Goal: Manage account settings

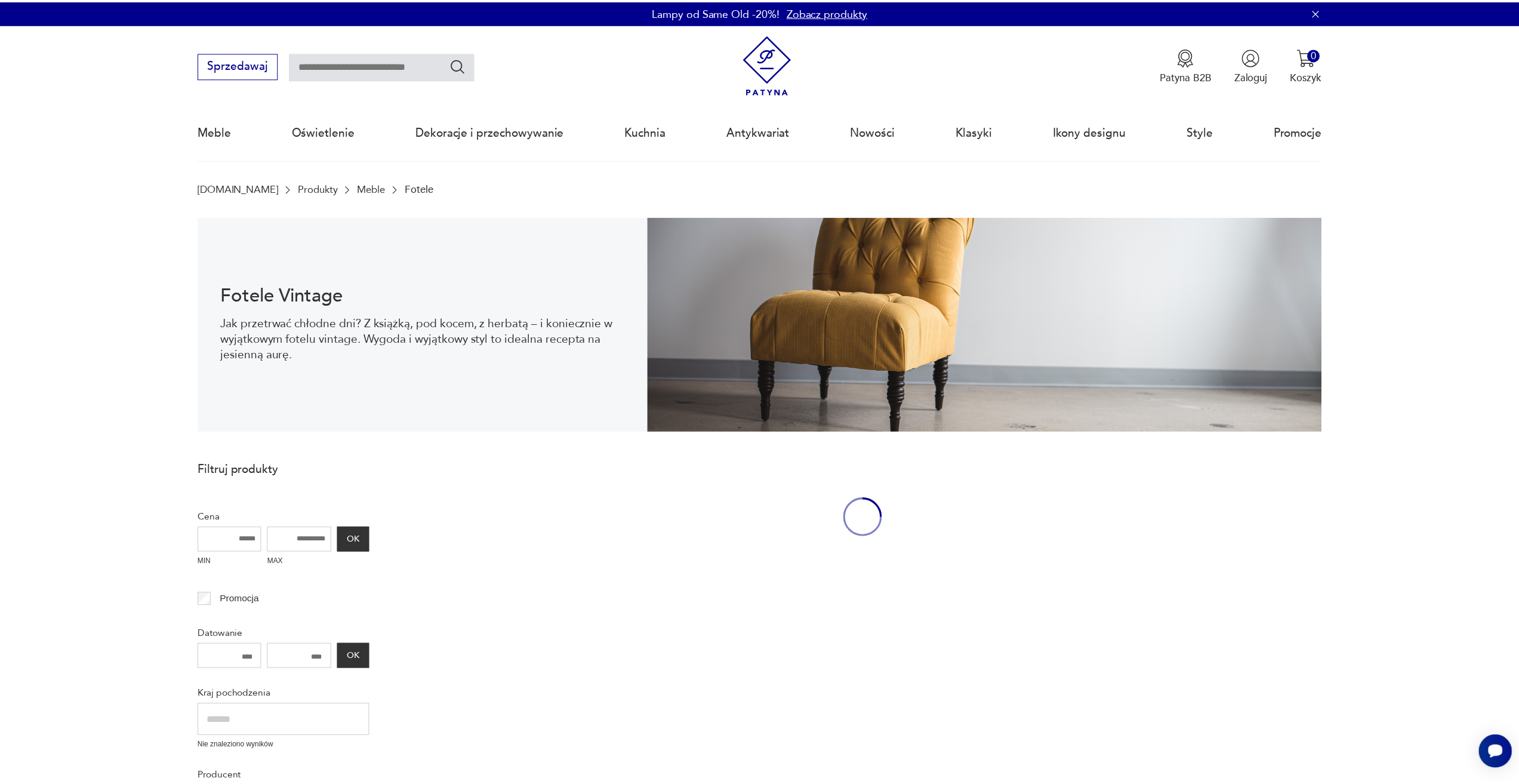
scroll to position [38, 0]
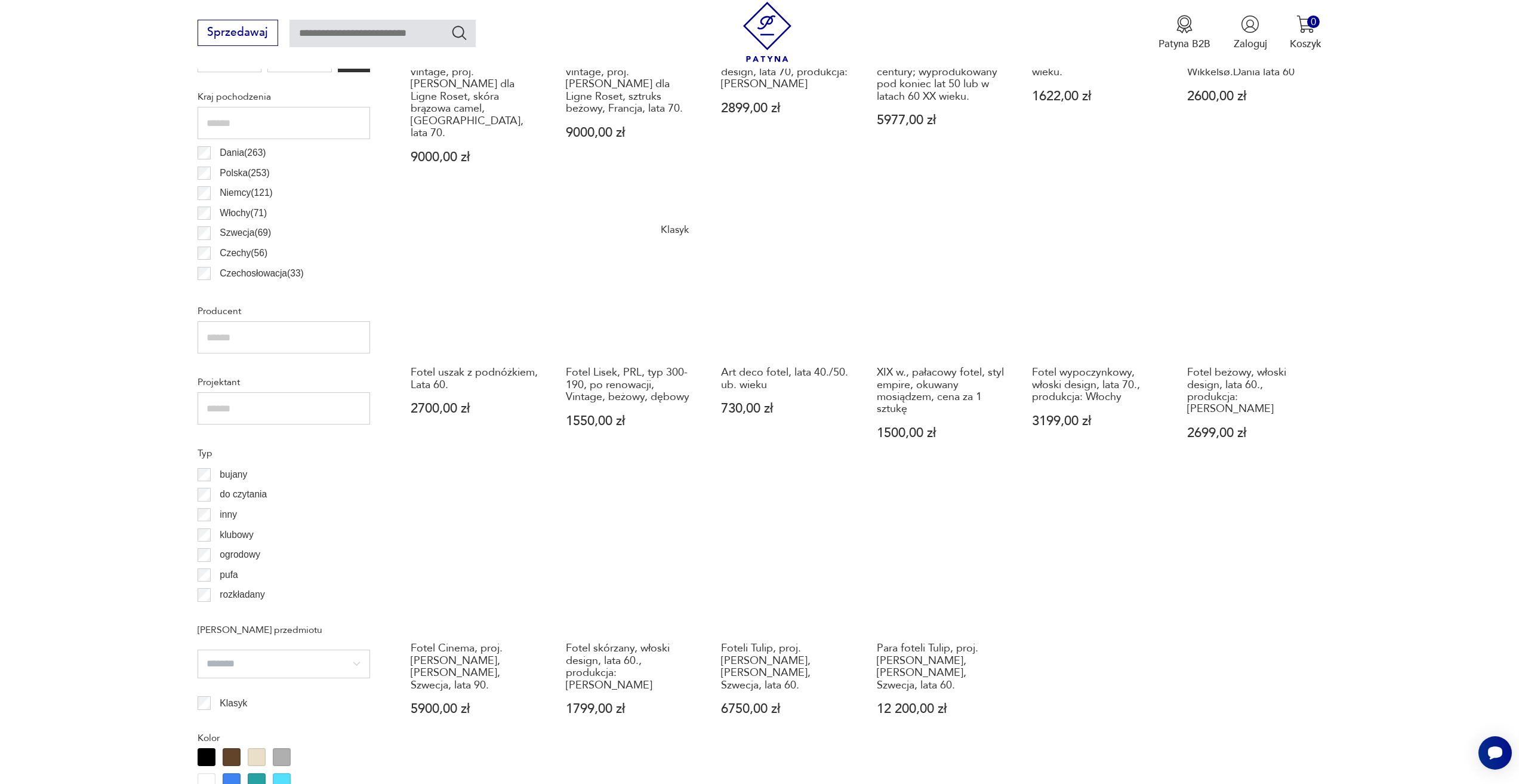
scroll to position [813, 0]
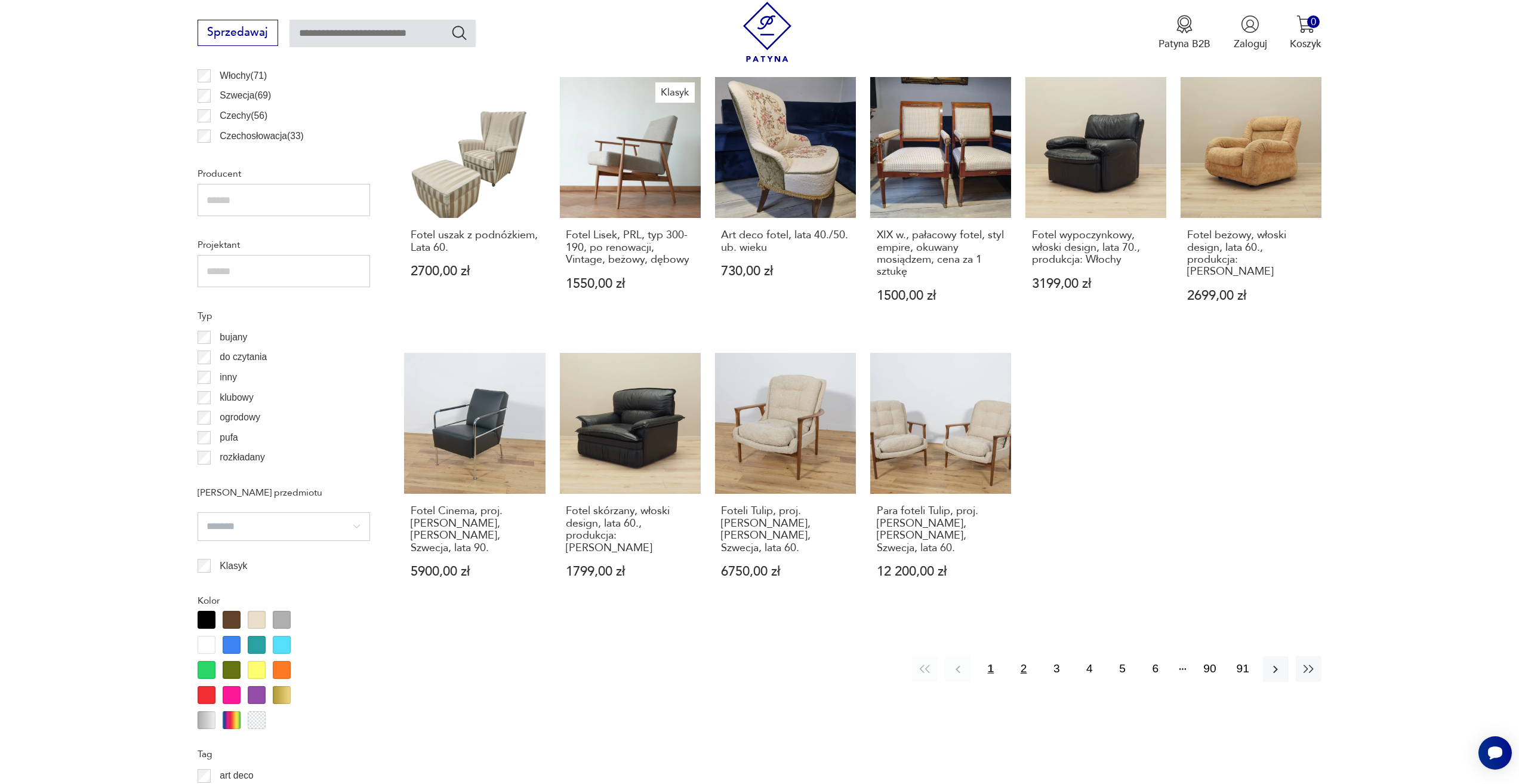
click at [1016, 656] on button "2" at bounding box center [1023, 668] width 26 height 26
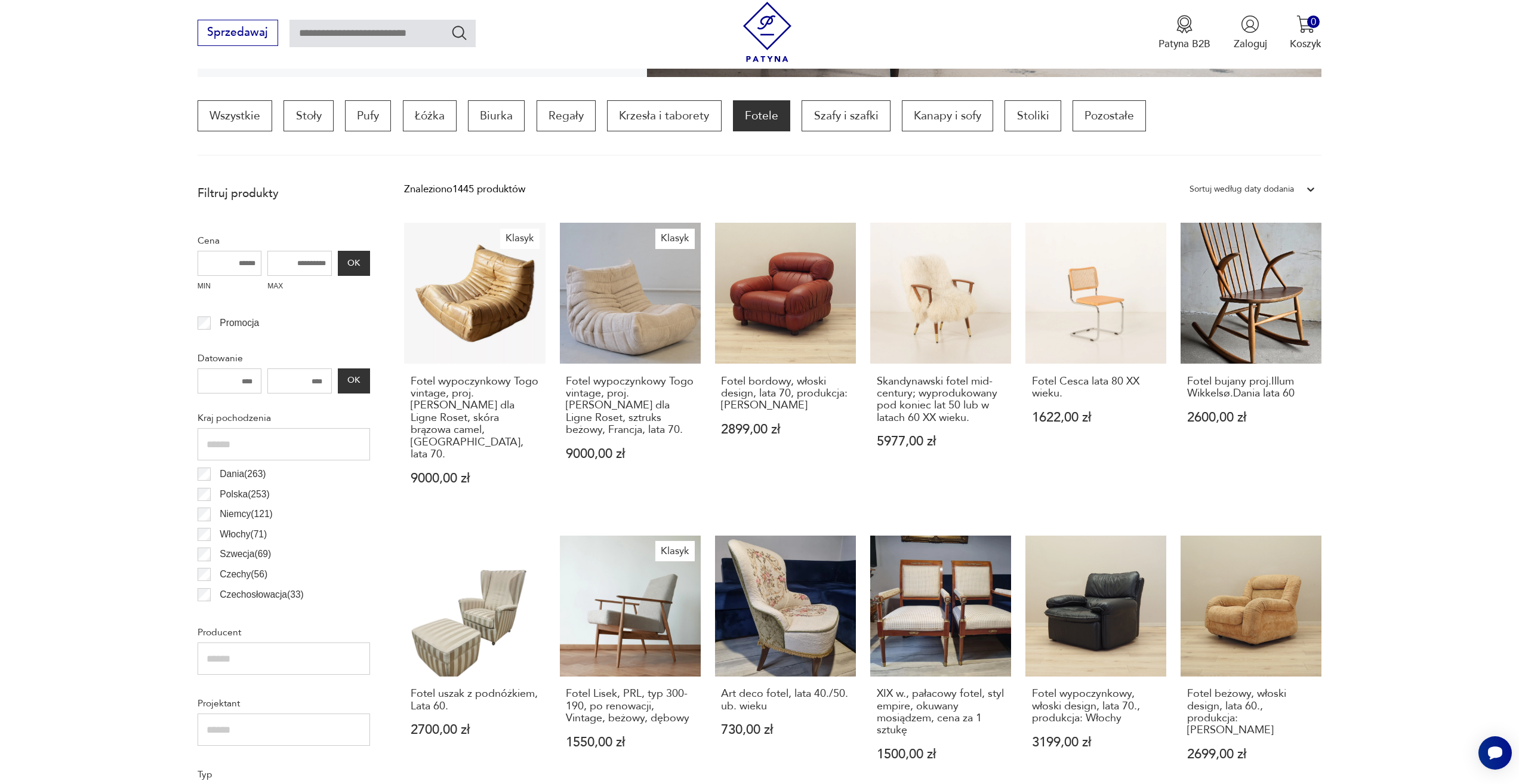
scroll to position [354, 0]
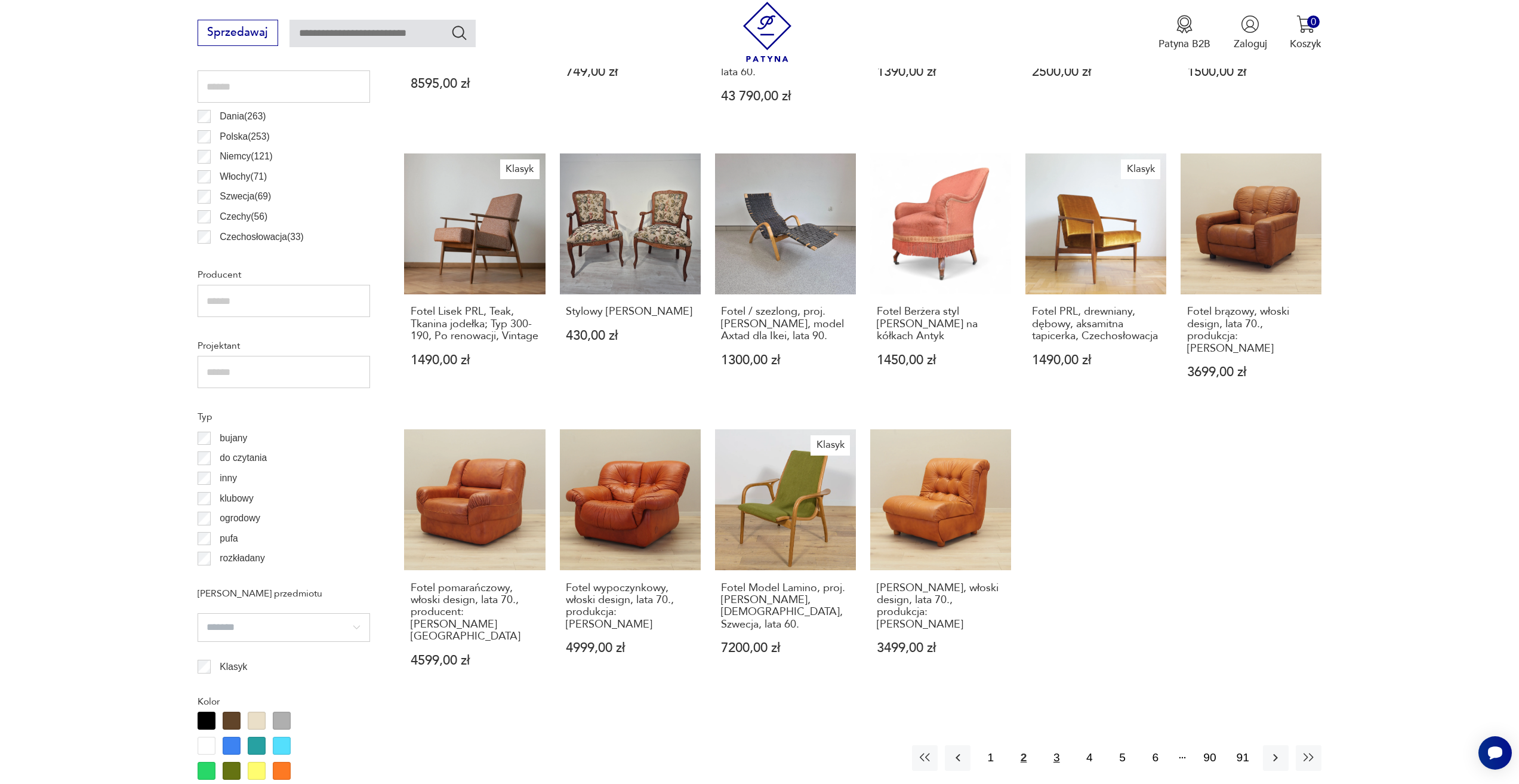
click at [1055, 745] on button "3" at bounding box center [1056, 758] width 26 height 26
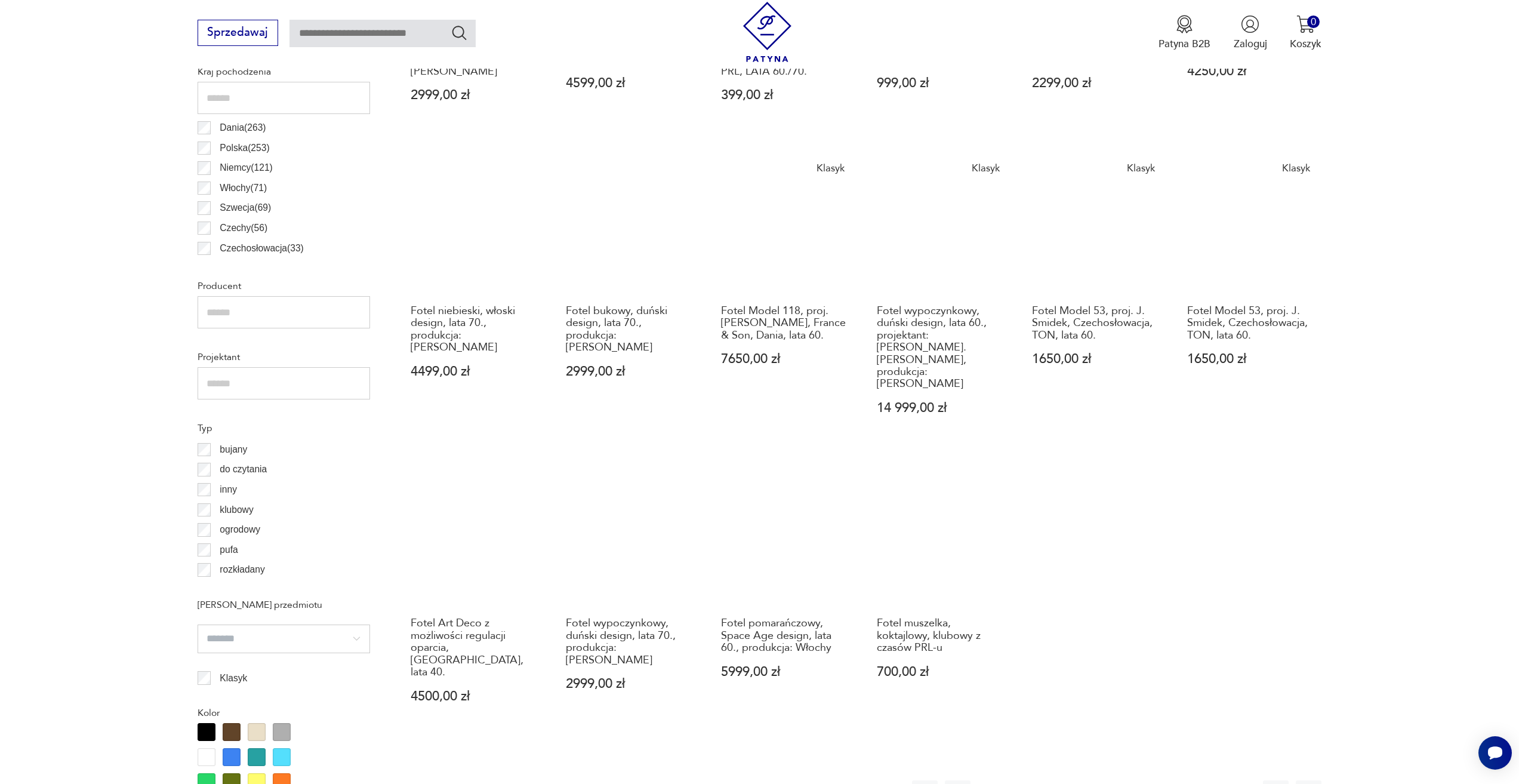
scroll to position [712, 0]
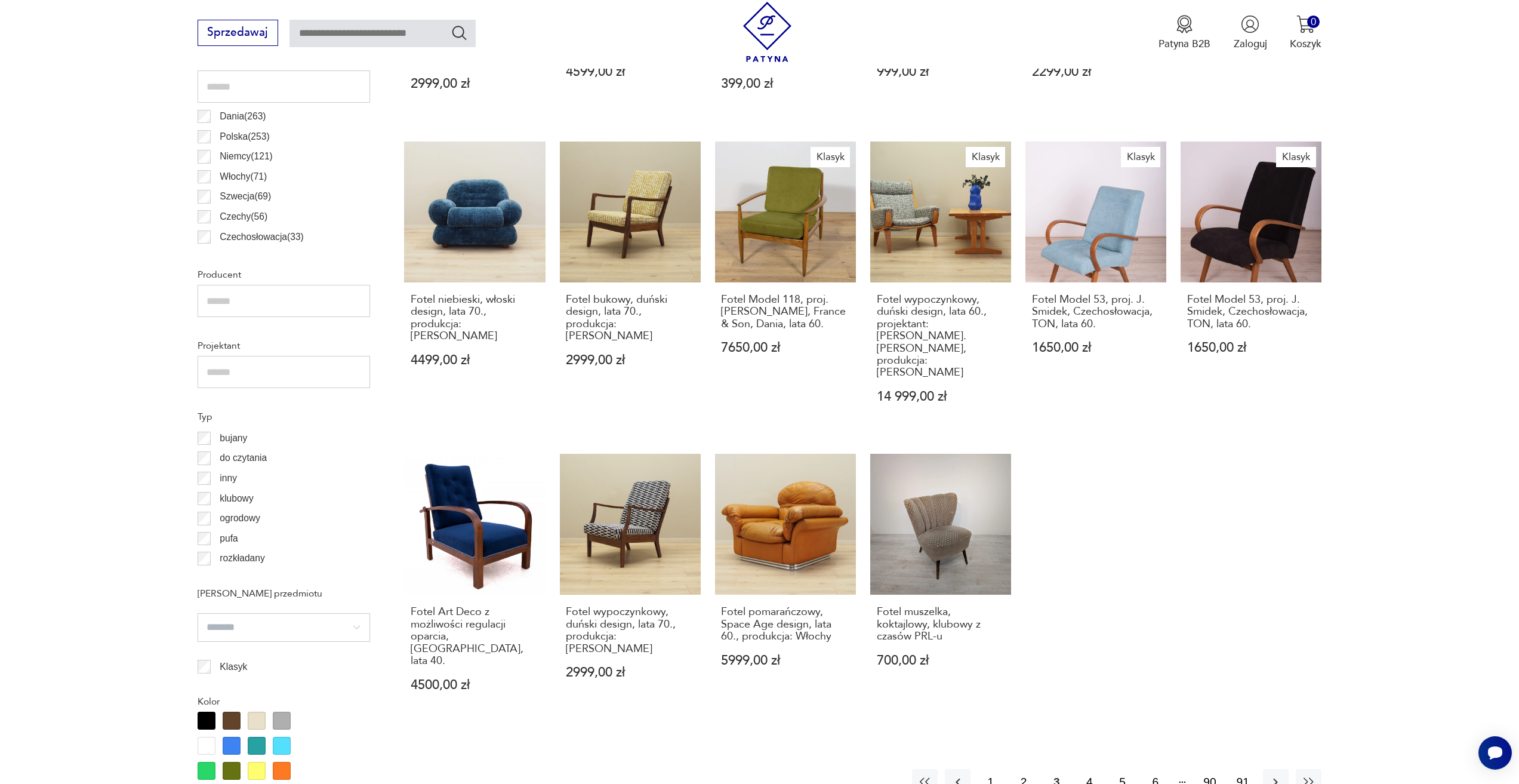
click at [1085, 769] on button "4" at bounding box center [1090, 781] width 26 height 26
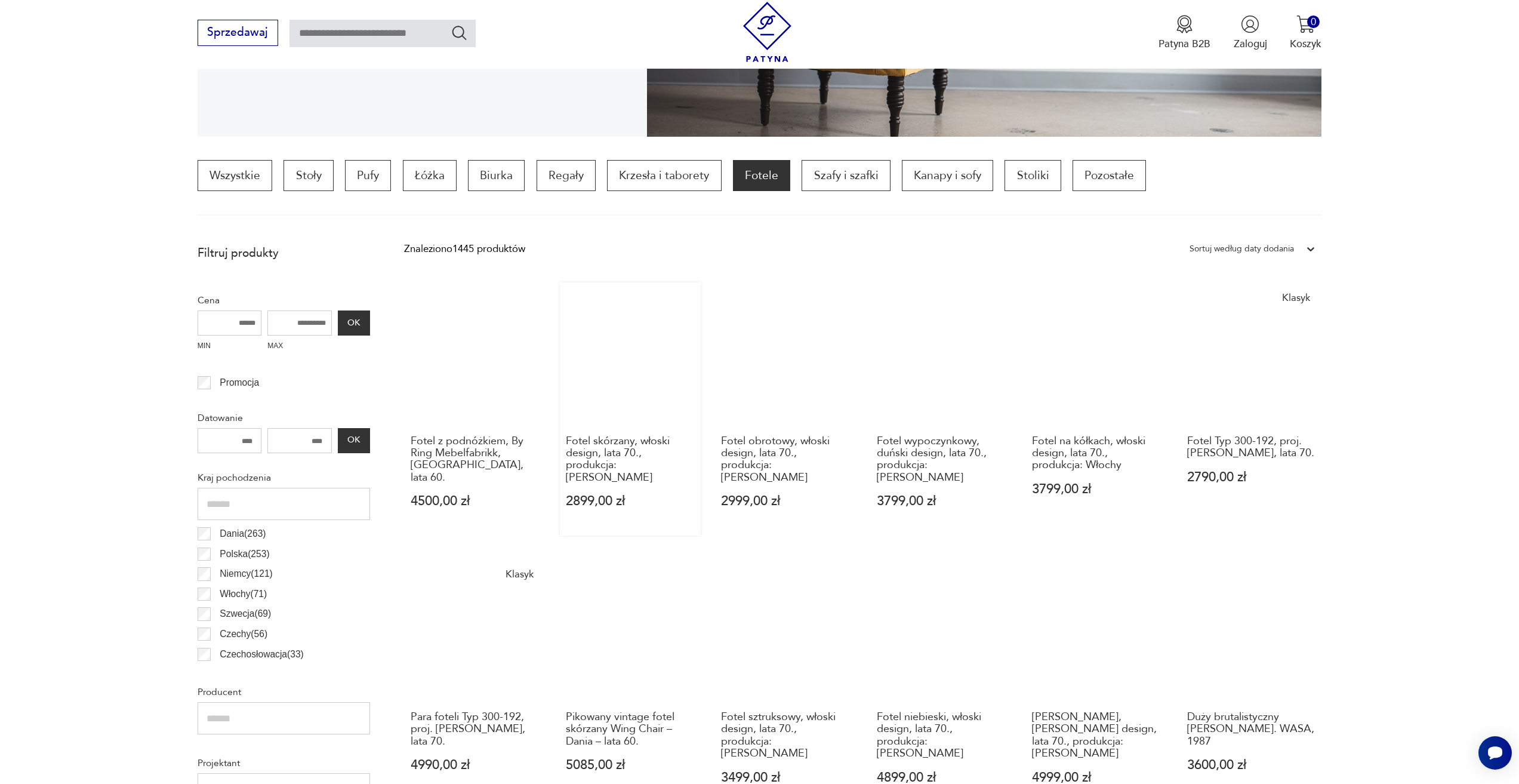
scroll to position [294, 0]
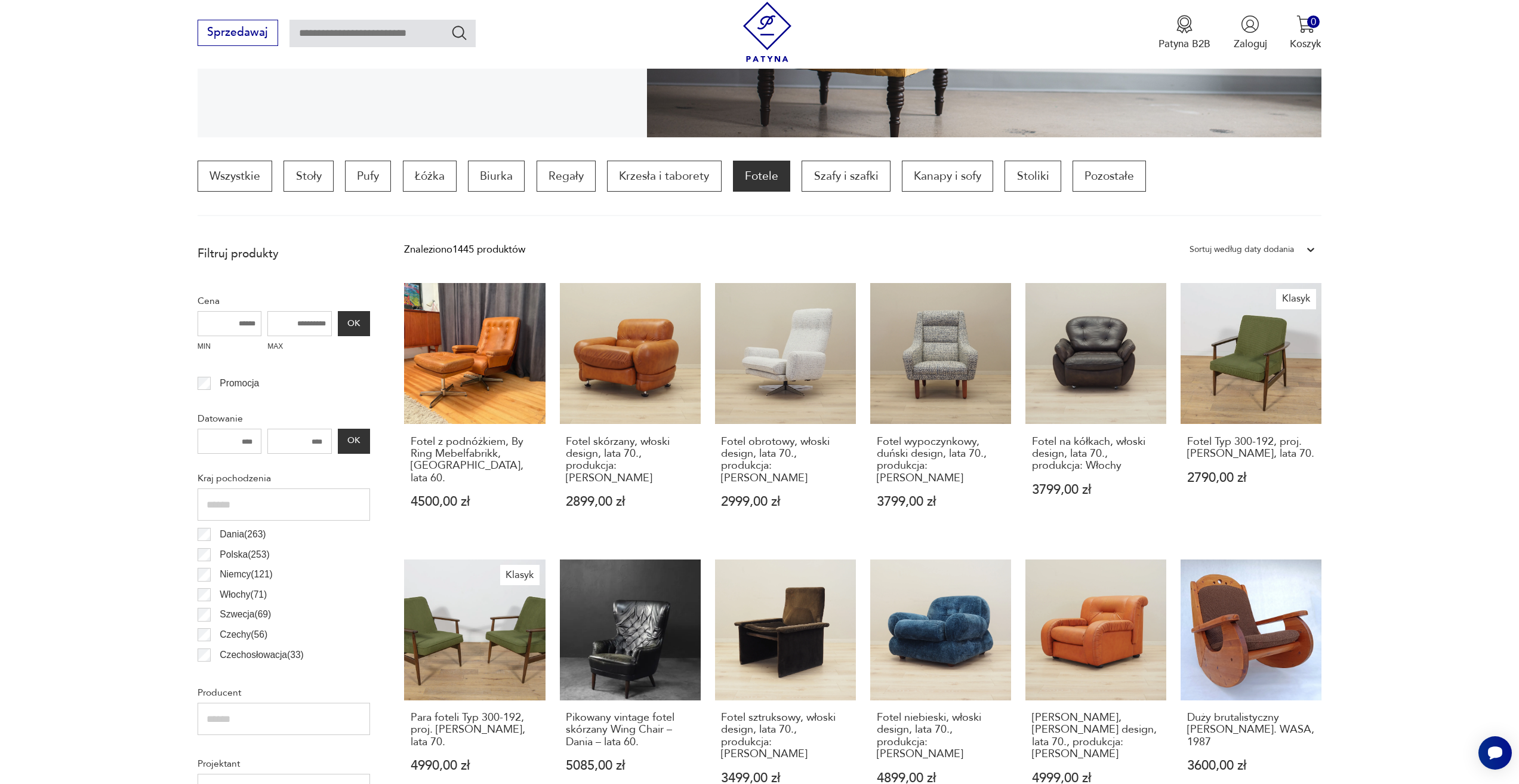
drag, startPoint x: 349, startPoint y: 27, endPoint x: 345, endPoint y: 38, distance: 11.7
click at [349, 29] on input "text" at bounding box center [383, 33] width 187 height 27
type input "*"
type input "****"
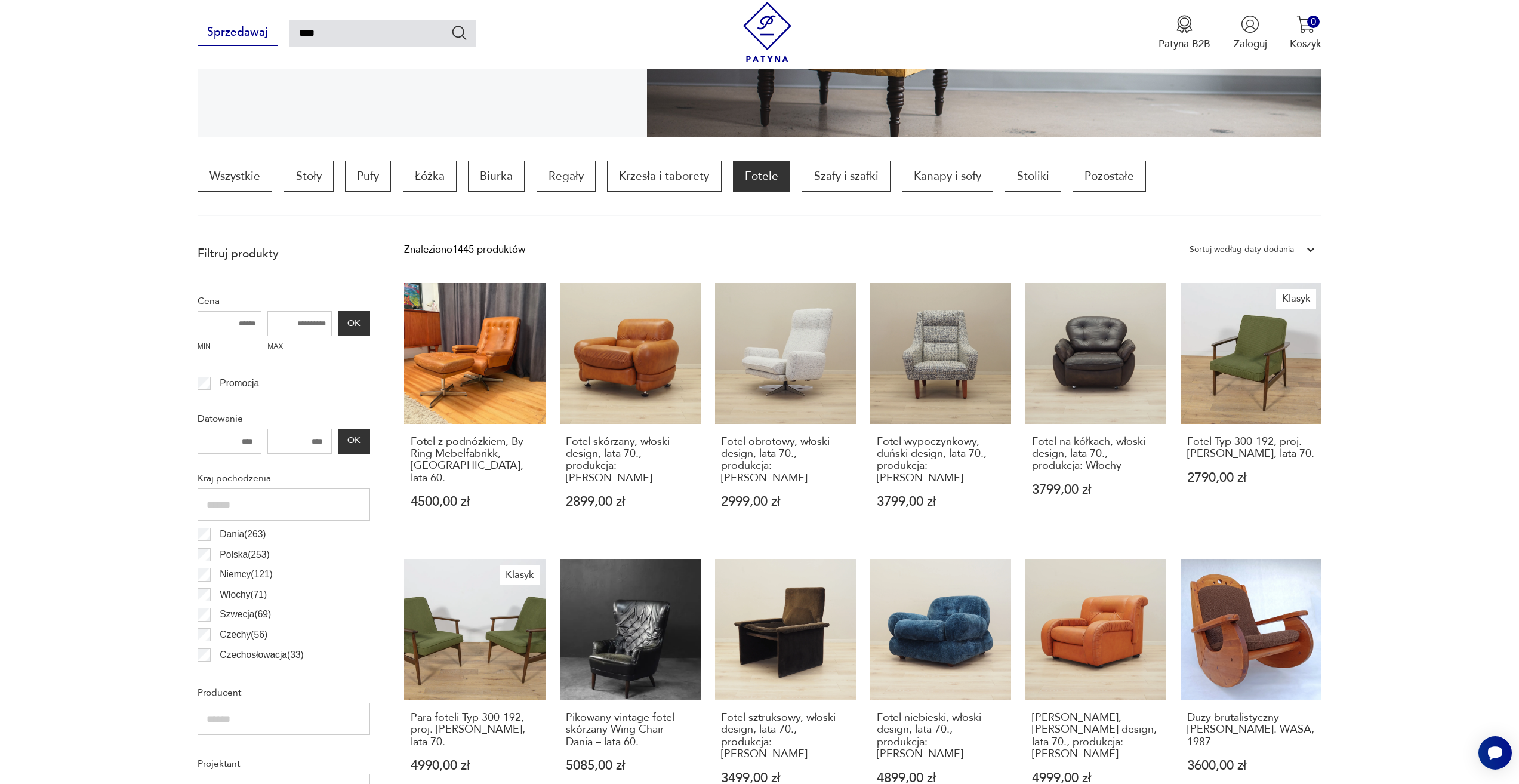
scroll to position [9, 0]
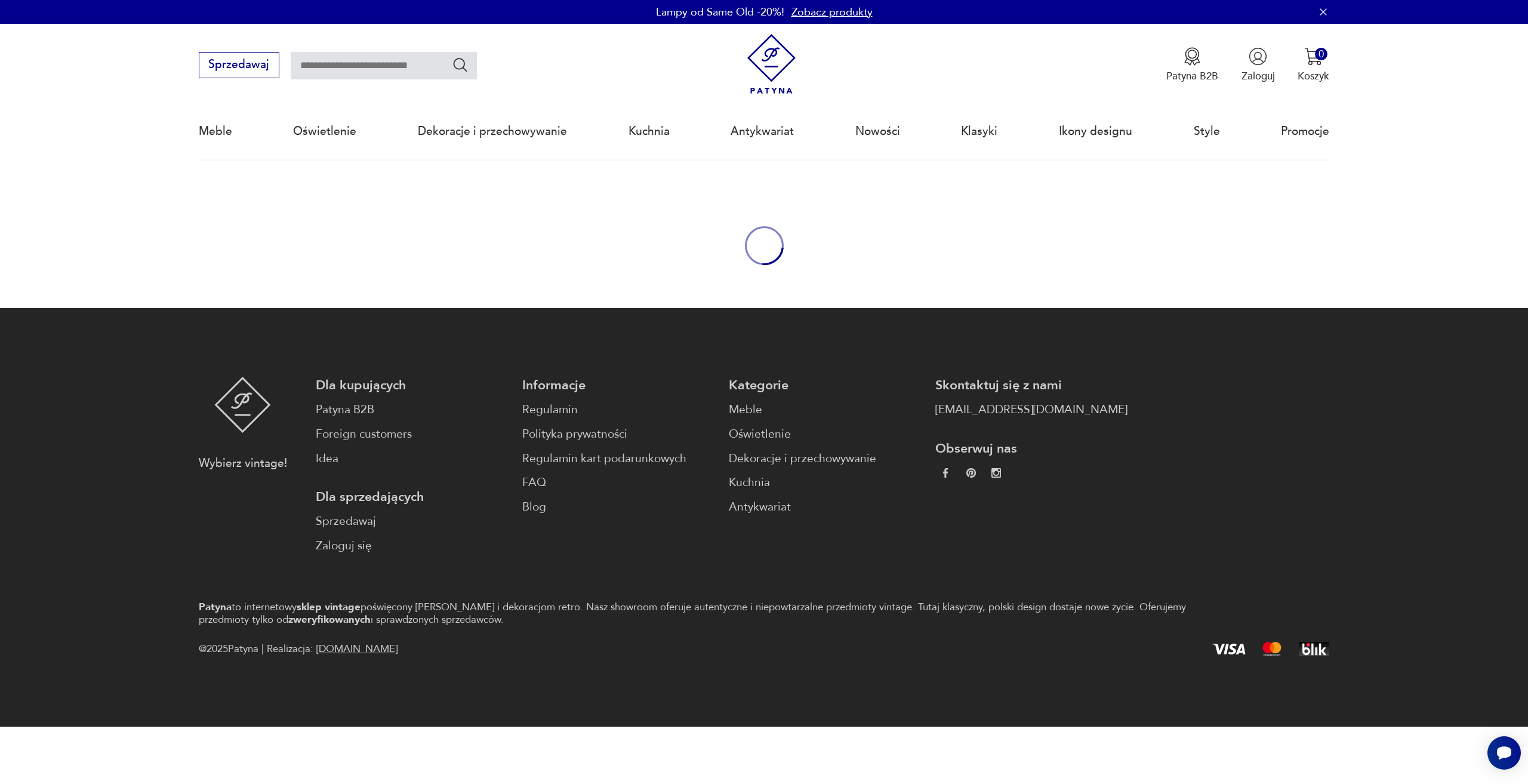
type input "****"
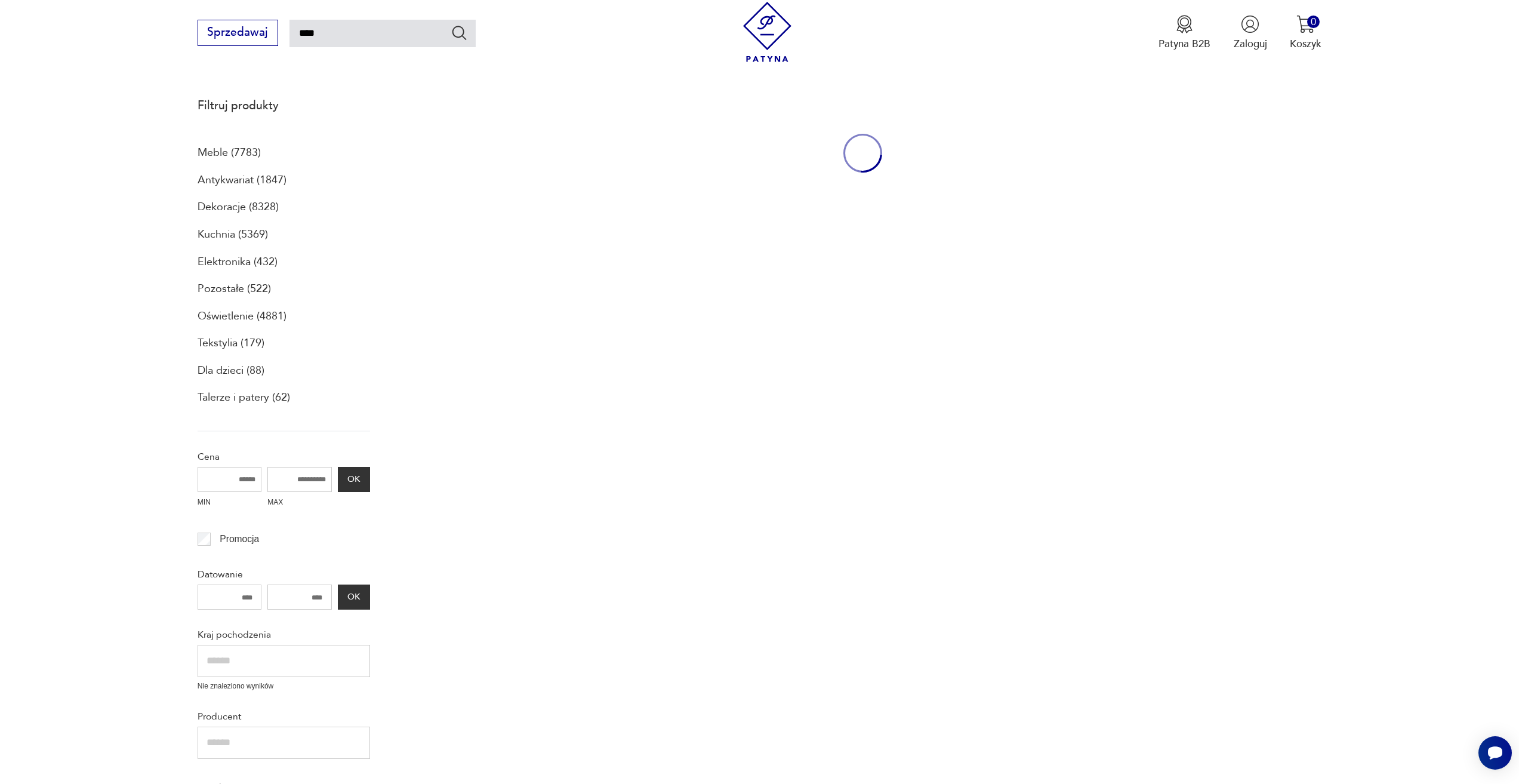
scroll to position [159, 0]
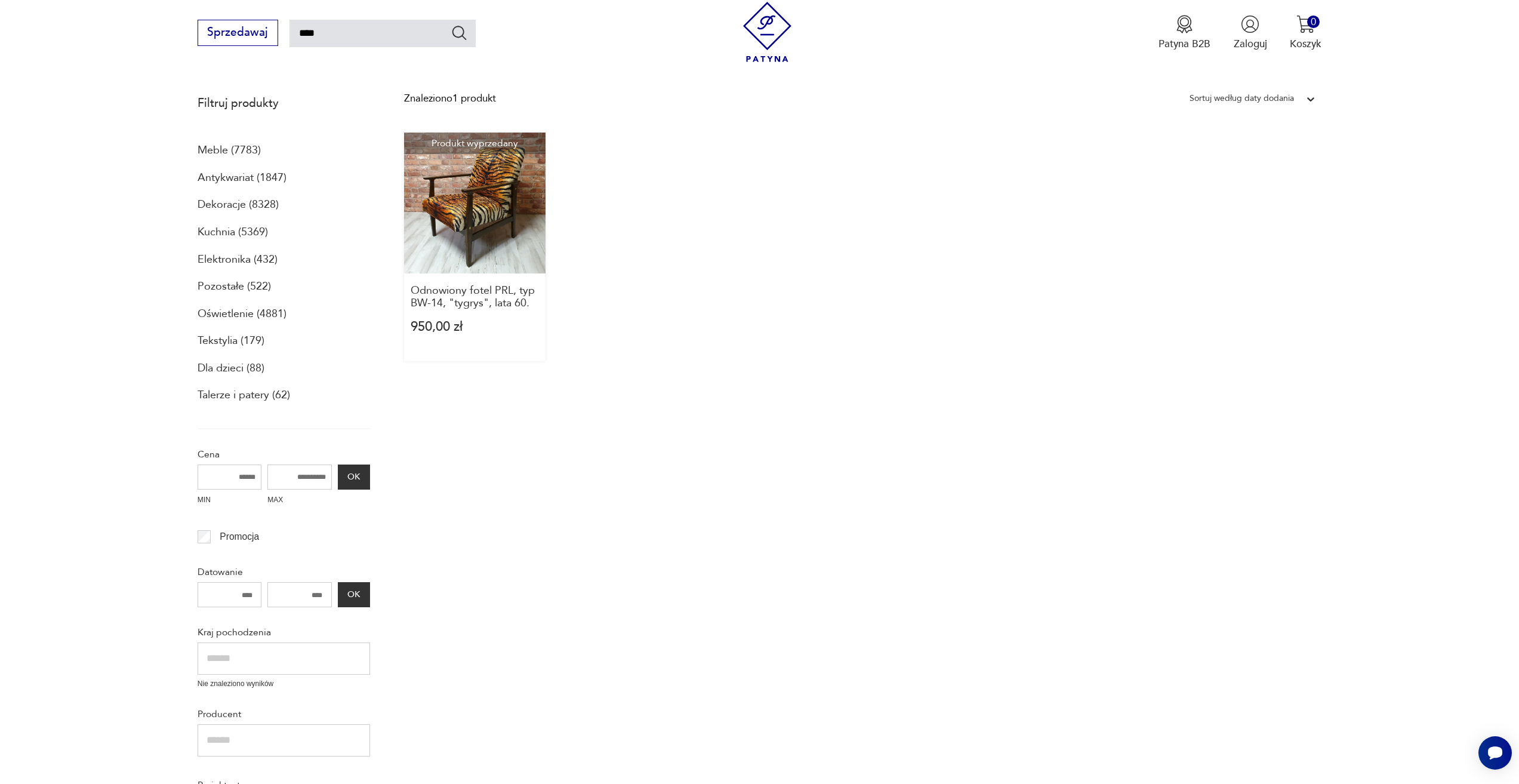
click at [482, 213] on link "Produkt wyprzedany Odnowiony fotel PRL, typ BW-14, "tygrys", lata 60. 950,00 zł" at bounding box center [474, 247] width 141 height 229
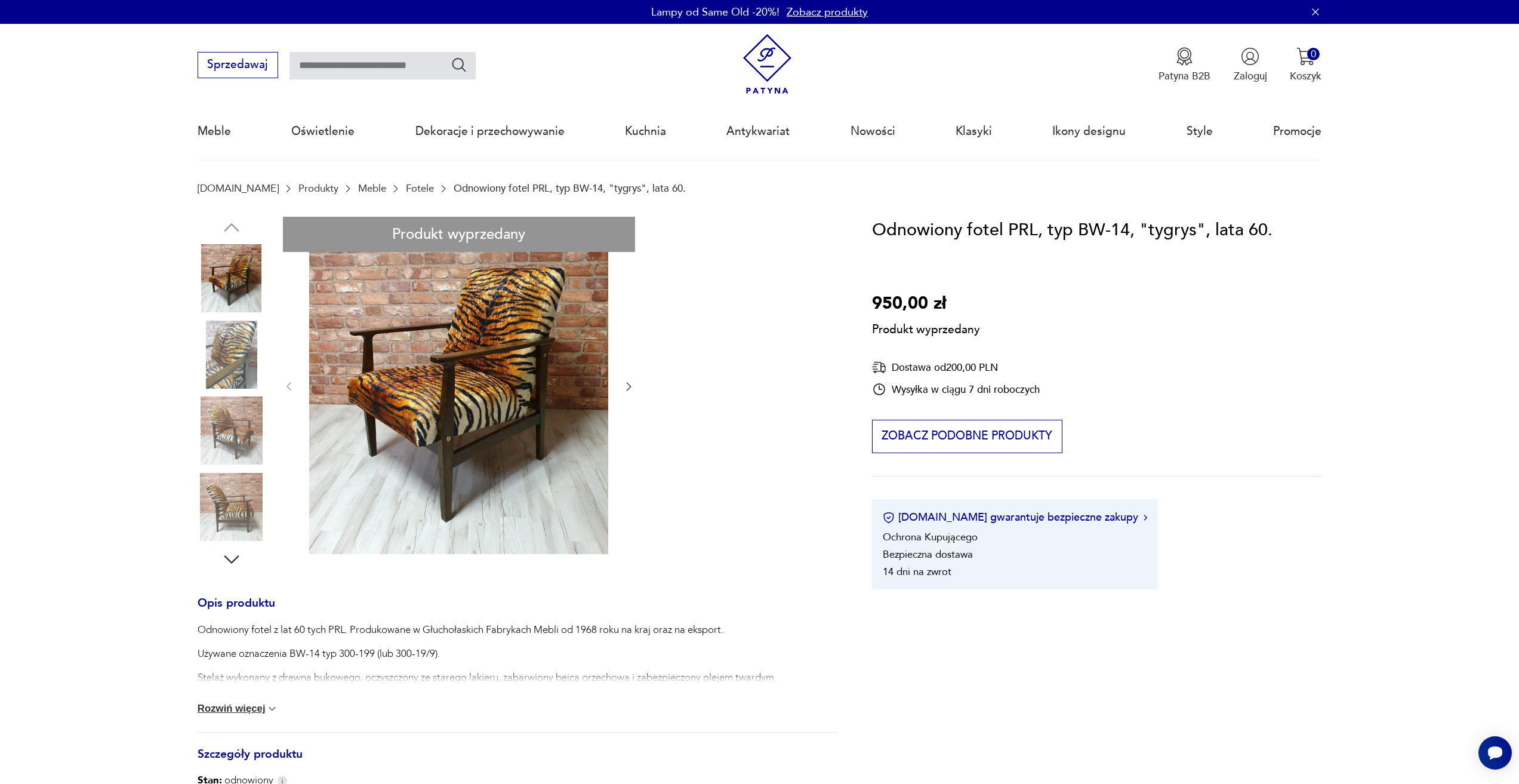
click at [747, 59] on img at bounding box center [767, 64] width 61 height 61
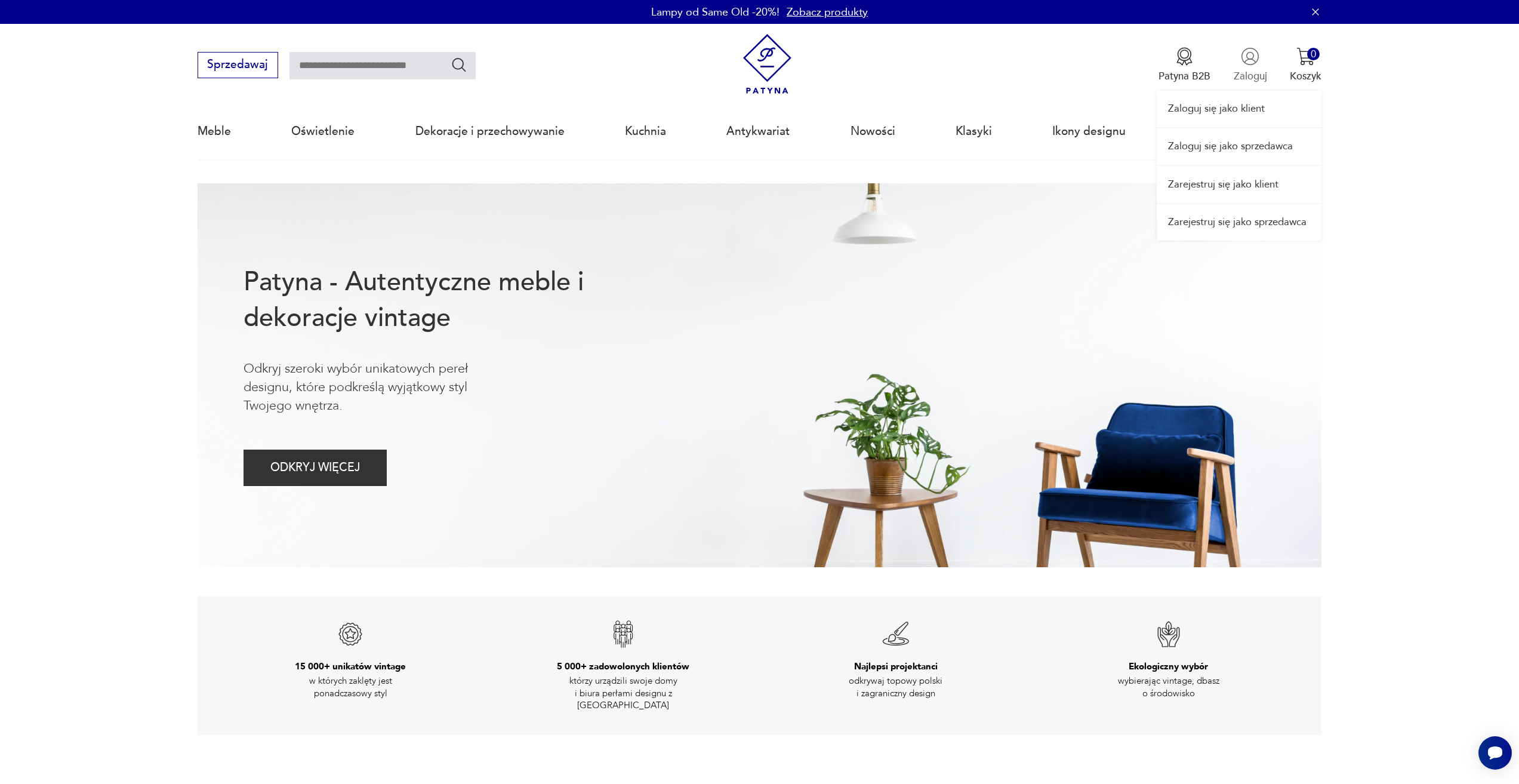
click at [1252, 68] on div "Zaloguj się jako klient Zaloguj się jako sprzedawca Zarejestruj się jako klient…" at bounding box center [1239, 132] width 165 height 216
click at [1246, 113] on link "Zaloguj się jako klient" at bounding box center [1239, 108] width 165 height 36
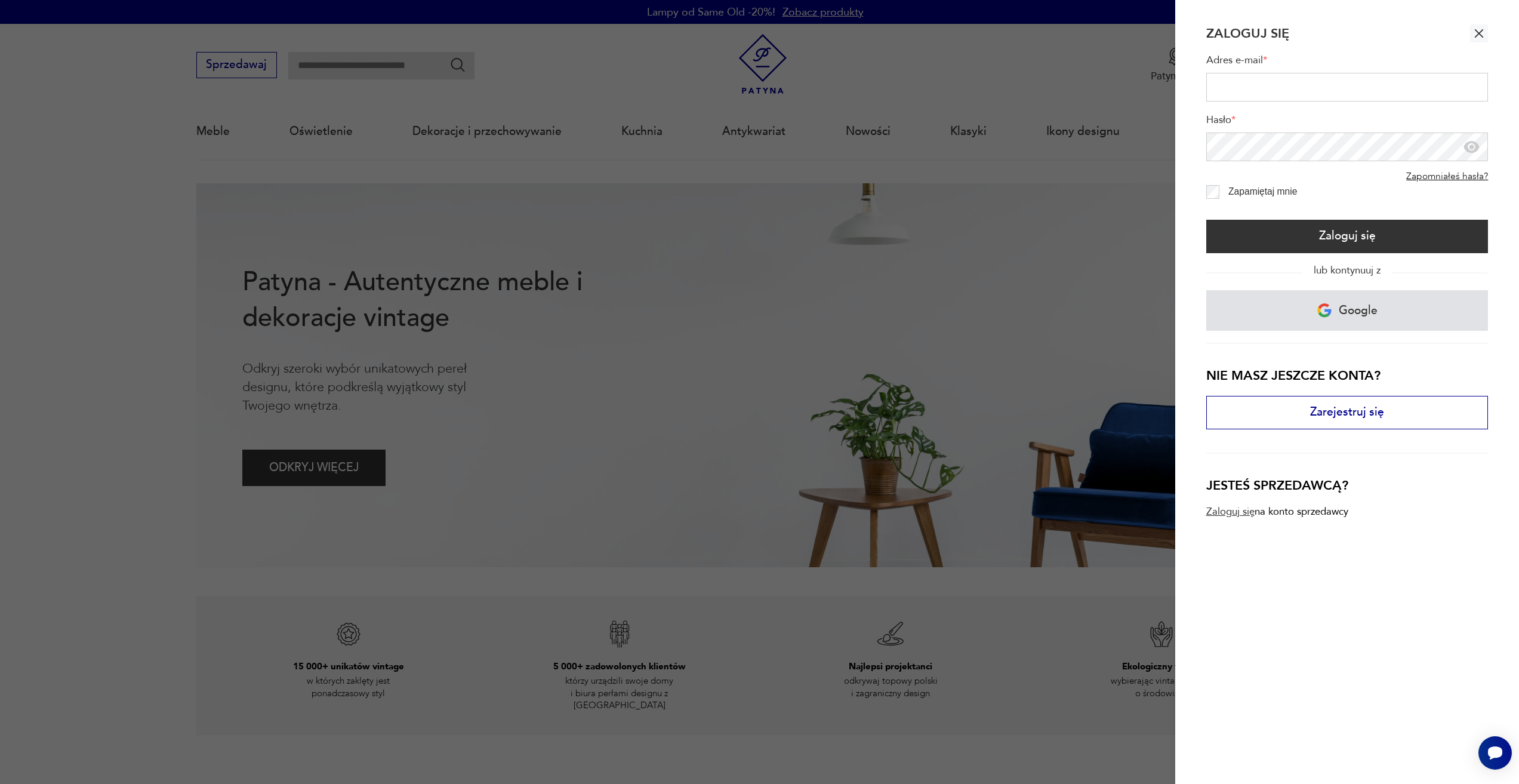
click at [1335, 319] on link "Google" at bounding box center [1347, 311] width 283 height 40
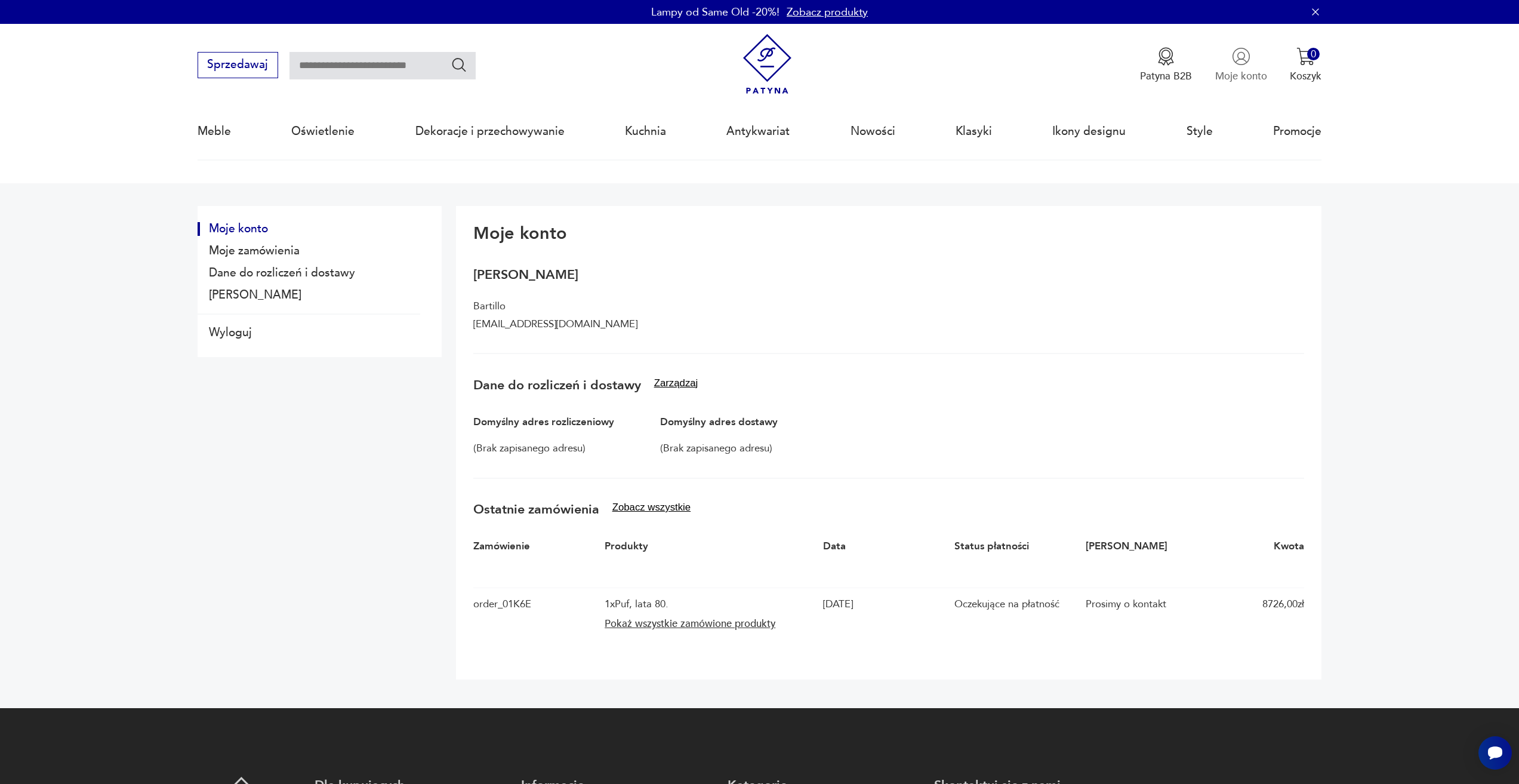
click at [1242, 55] on img "button" at bounding box center [1241, 56] width 18 height 18
click at [711, 626] on button "Pokaż wszystkie zamówione produkty" at bounding box center [710, 624] width 211 height 14
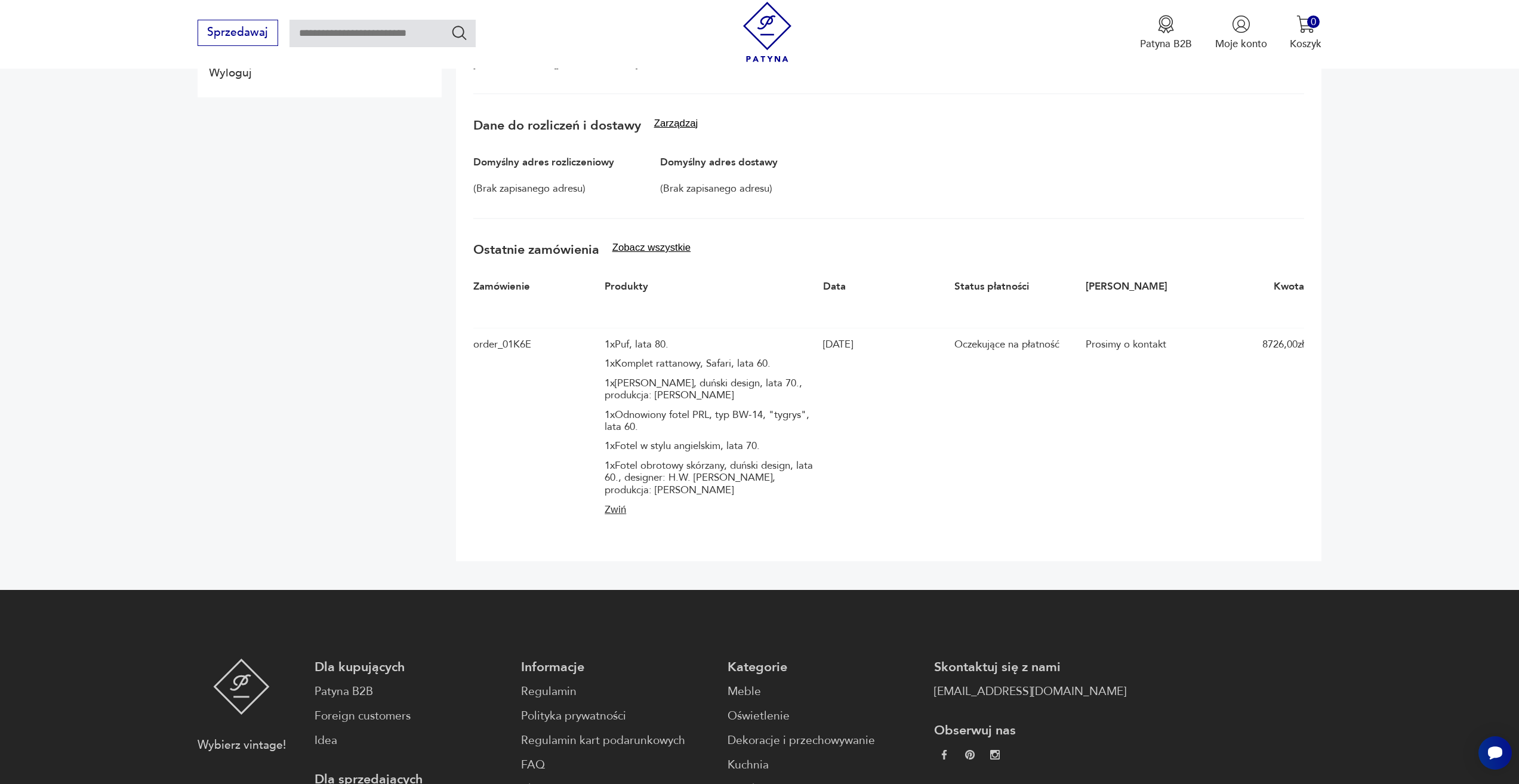
scroll to position [238, 0]
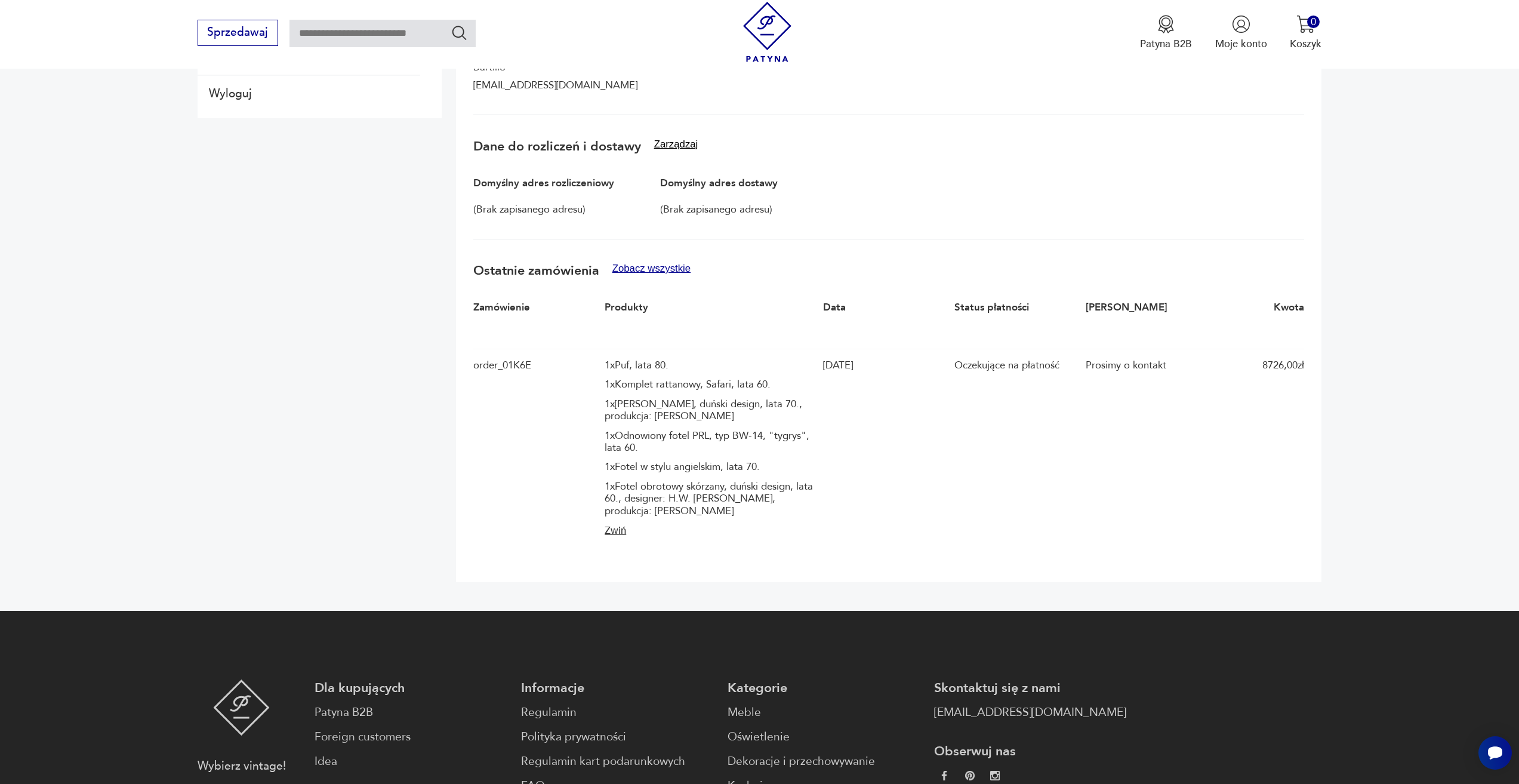
click at [677, 263] on button "Zobacz wszystkie" at bounding box center [652, 268] width 79 height 12
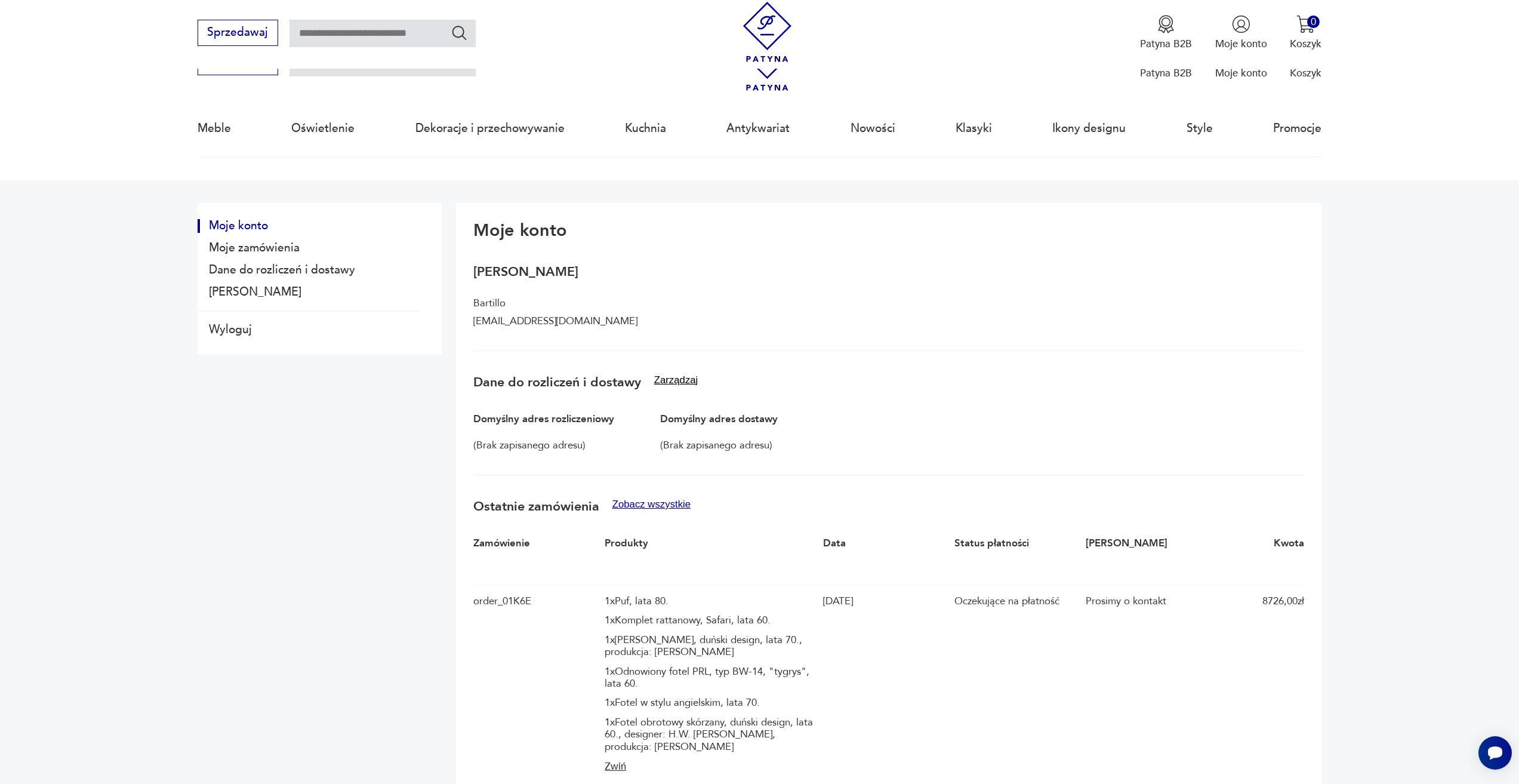
scroll to position [0, 0]
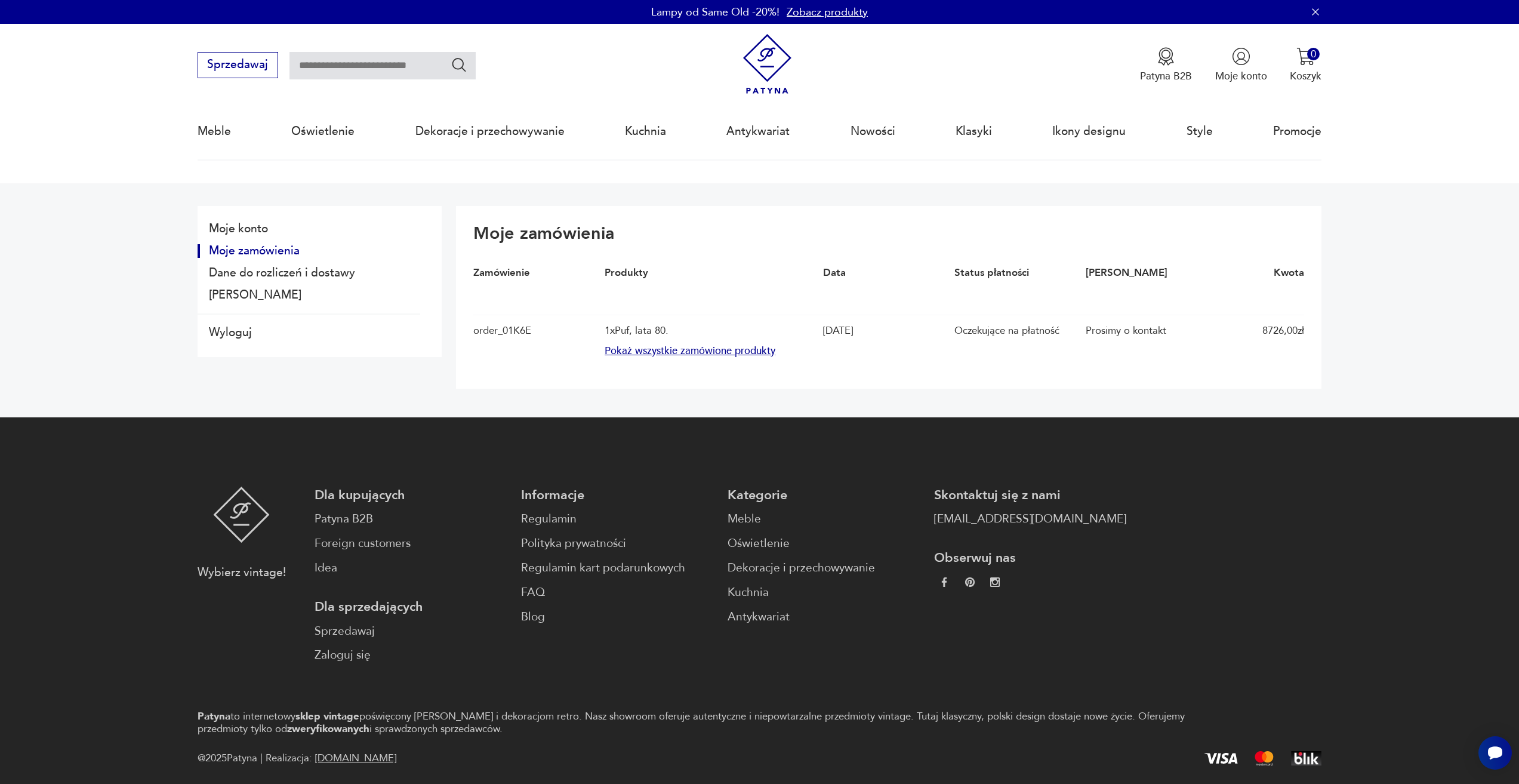
click at [657, 348] on button "Pokaż wszystkie zamówione produkty" at bounding box center [710, 351] width 211 height 14
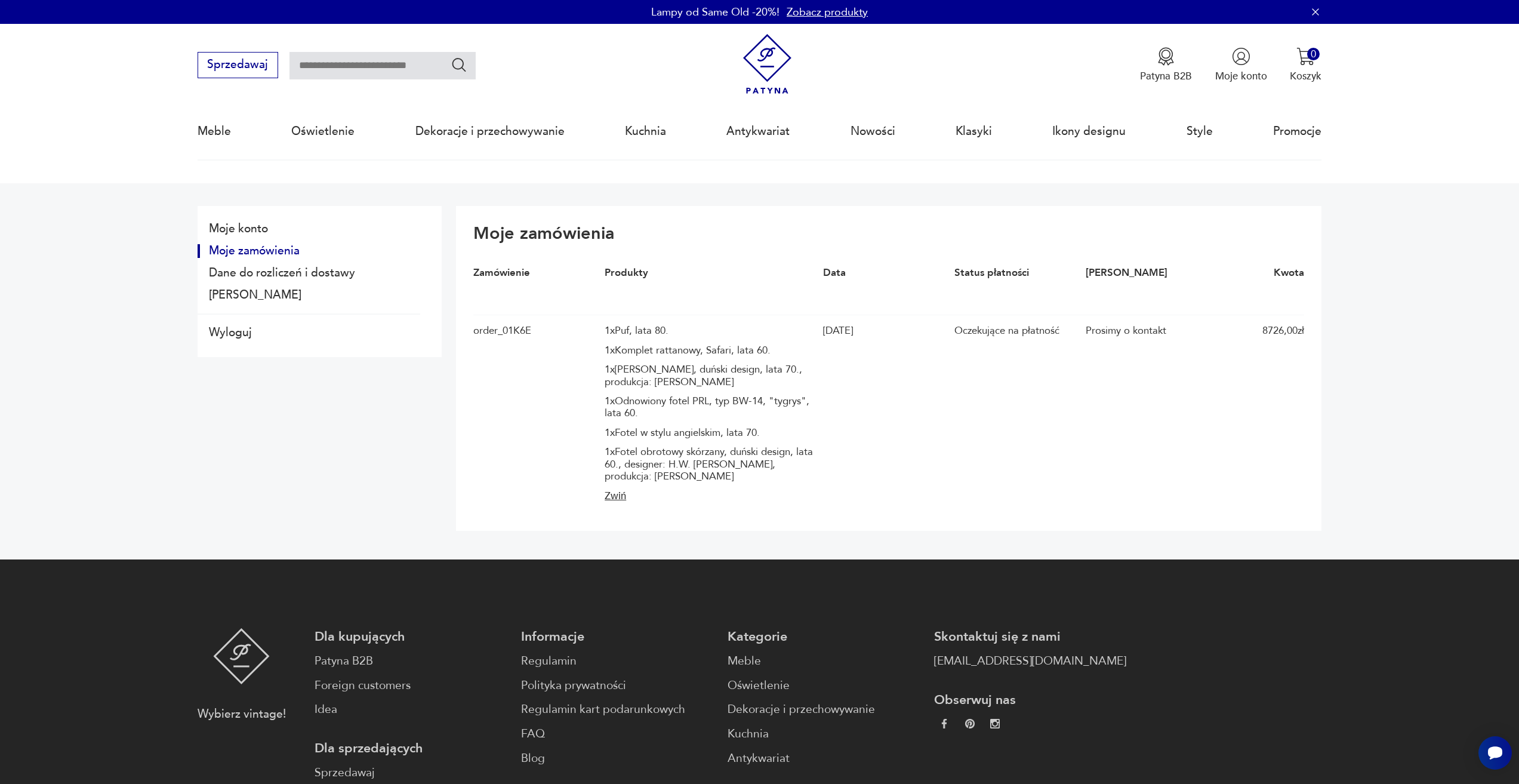
click at [1126, 333] on div "Prosimy o kontakt" at bounding box center [1148, 331] width 124 height 12
click at [283, 273] on button "Dane do rozliczeń i dostawy" at bounding box center [309, 274] width 223 height 14
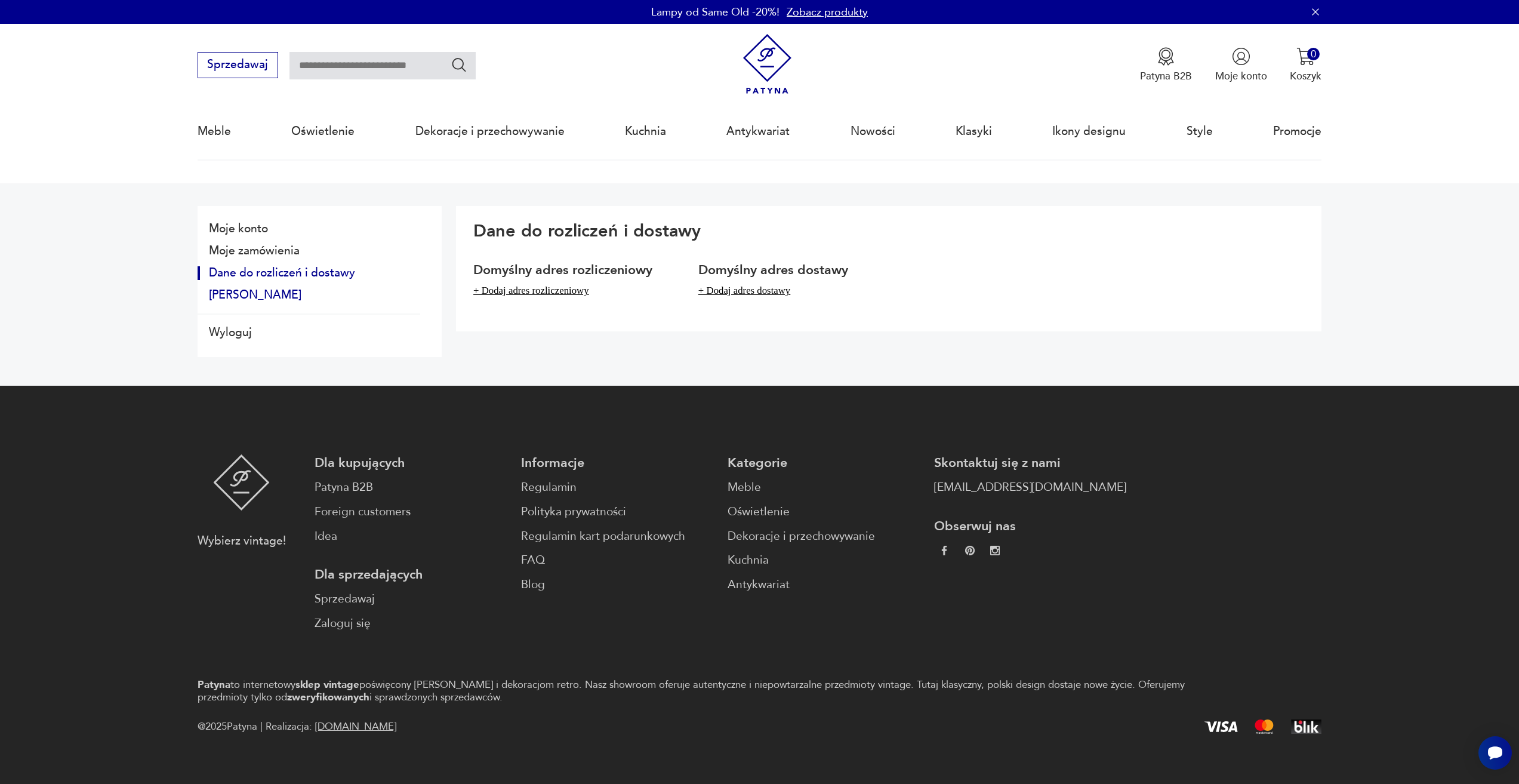
click at [278, 297] on button "[PERSON_NAME]" at bounding box center [309, 296] width 223 height 14
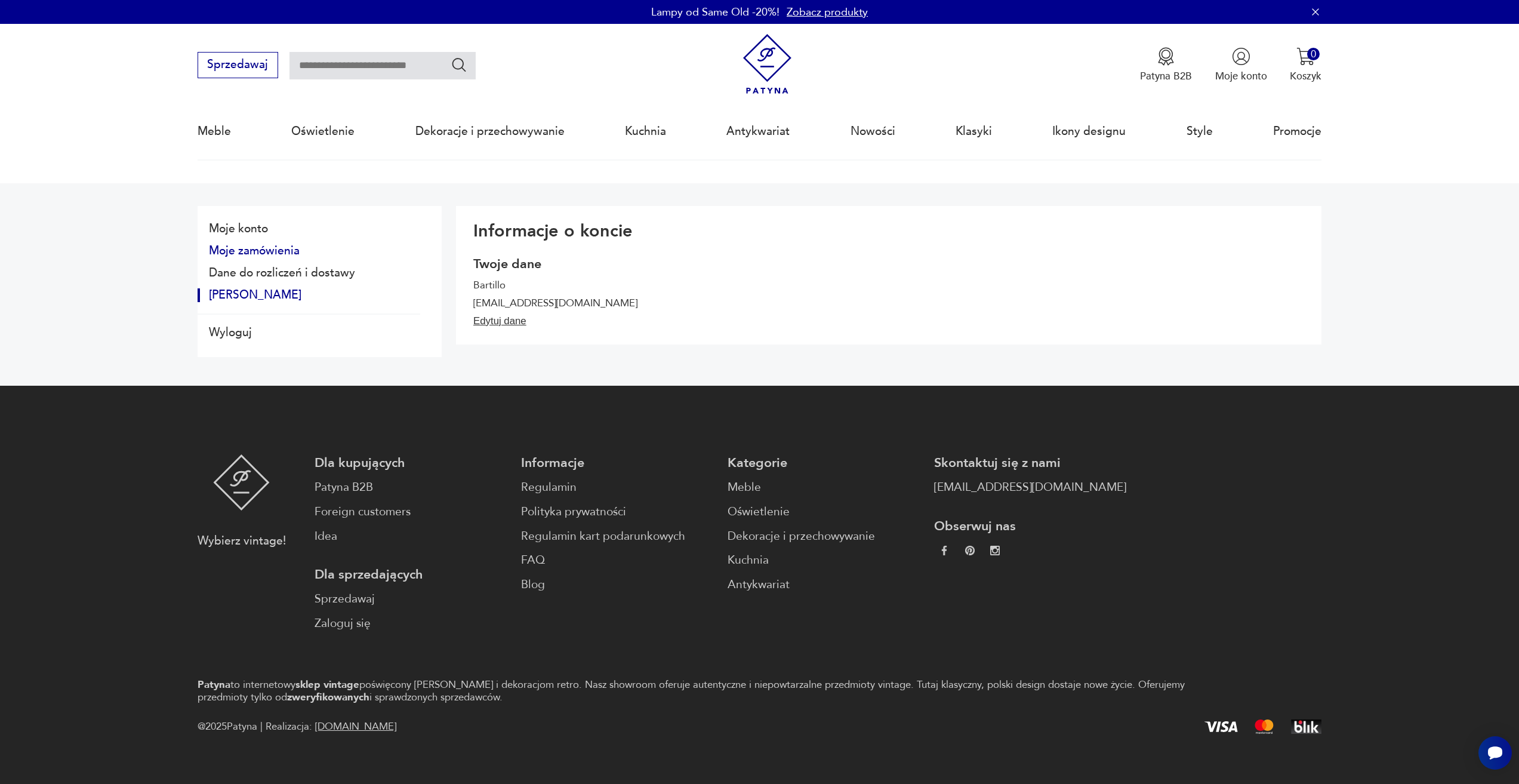
click at [285, 247] on button "Moje zamówienia" at bounding box center [309, 251] width 223 height 14
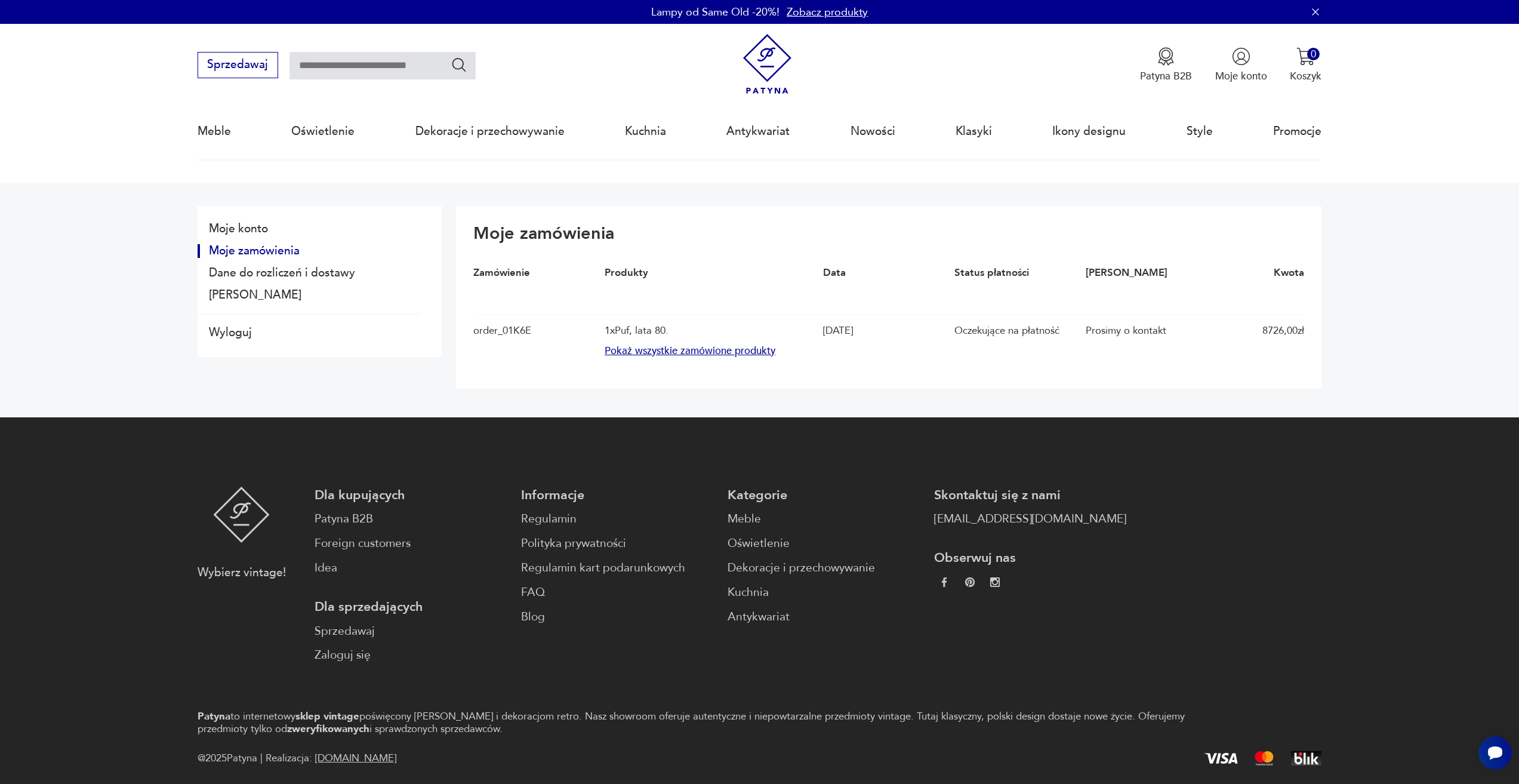
click at [687, 349] on button "Pokaż wszystkie zamówione produkty" at bounding box center [710, 351] width 211 height 14
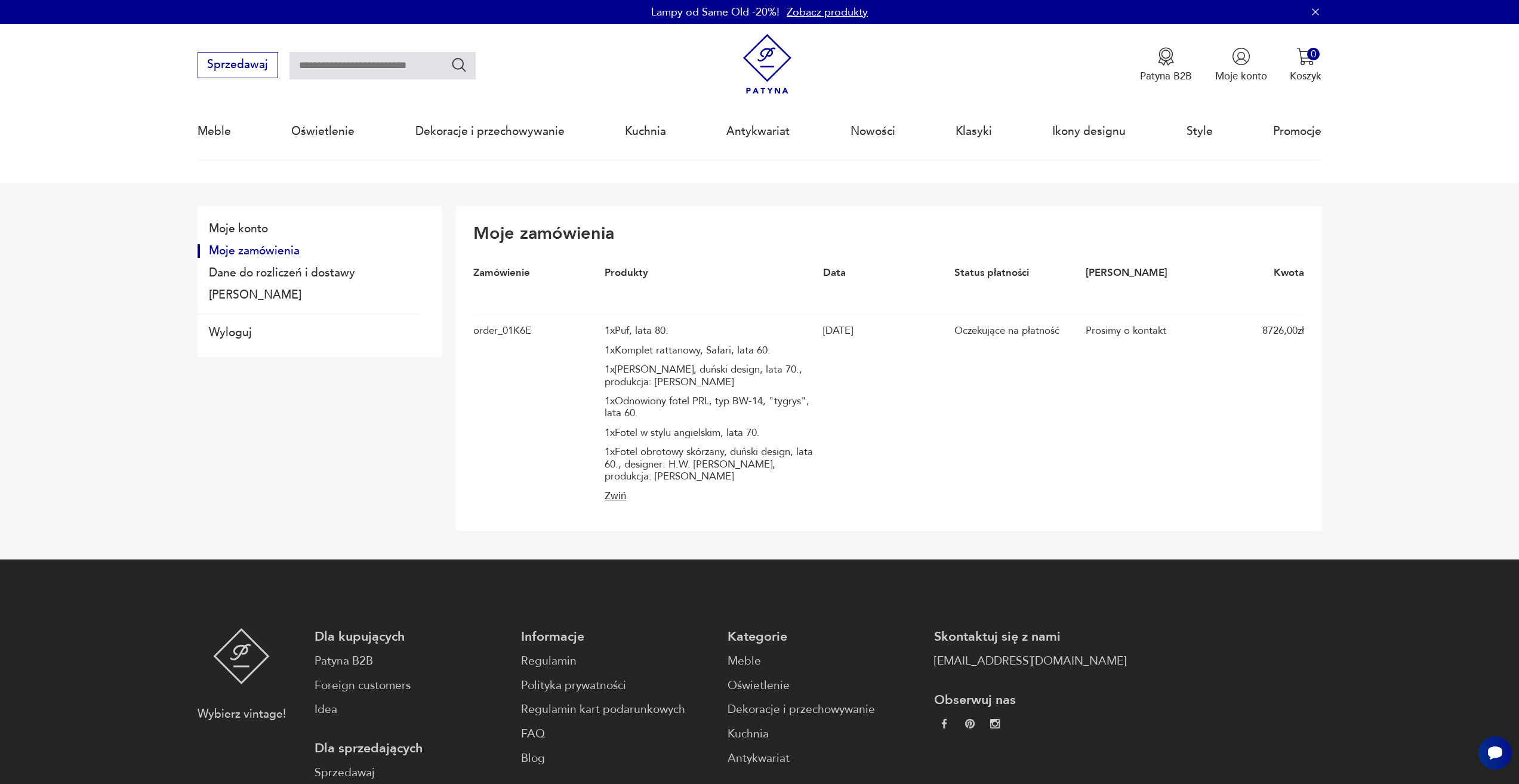
click at [1118, 326] on div "Prosimy o kontakt" at bounding box center [1148, 331] width 124 height 12
click at [1075, 324] on div "order_01K6E1SG8GGM04R288S4HKAE2Z 1 x Puf, lata 80. 1 x Komplet rattanowy, Safar…" at bounding box center [889, 414] width 831 height 199
click at [324, 282] on div "Moje konto Moje zamówienia Dane do rozliczeń i dostawy Dane konta" at bounding box center [309, 262] width 223 height 89
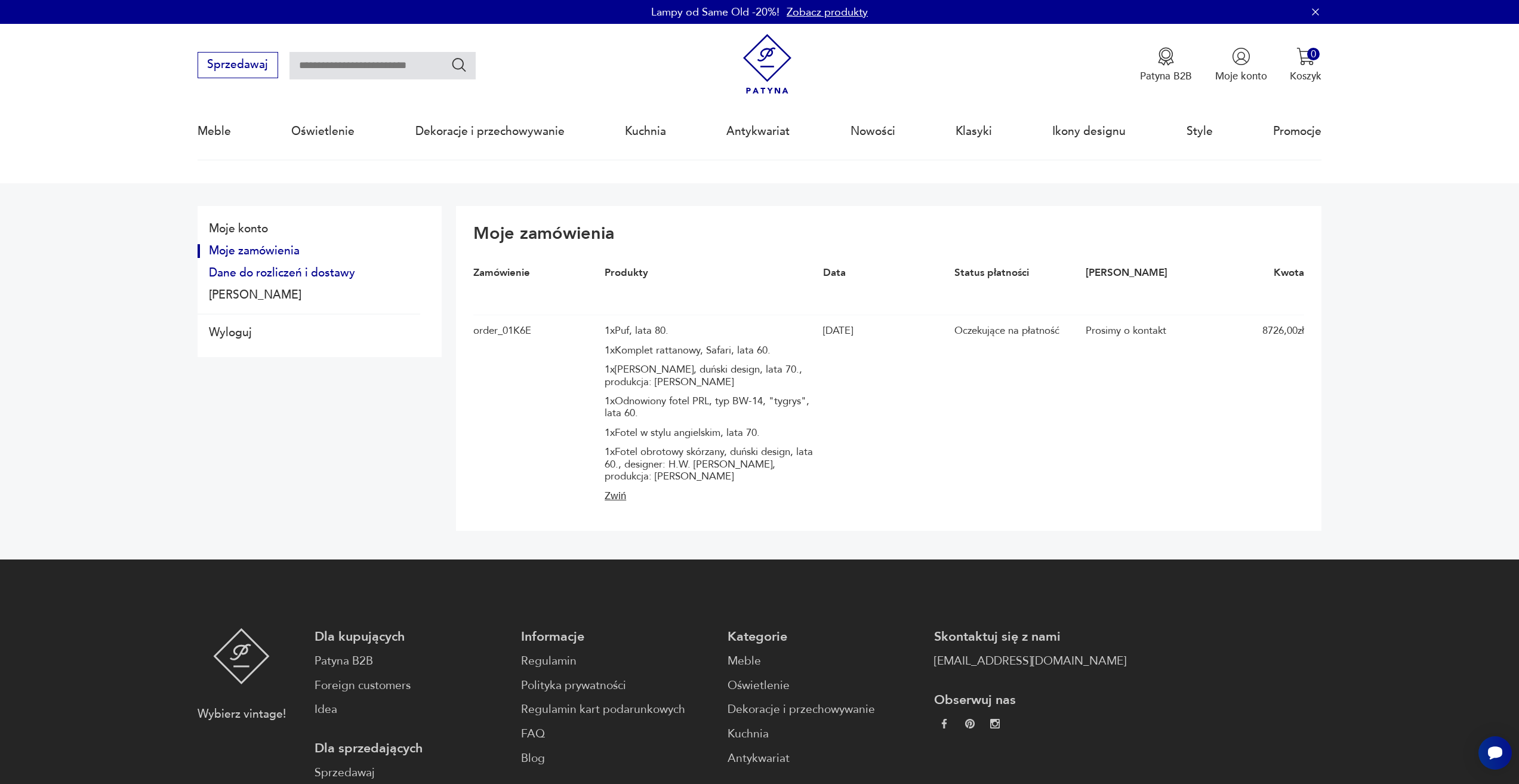
click at [325, 273] on button "Dane do rozliczeń i dostawy" at bounding box center [309, 274] width 223 height 14
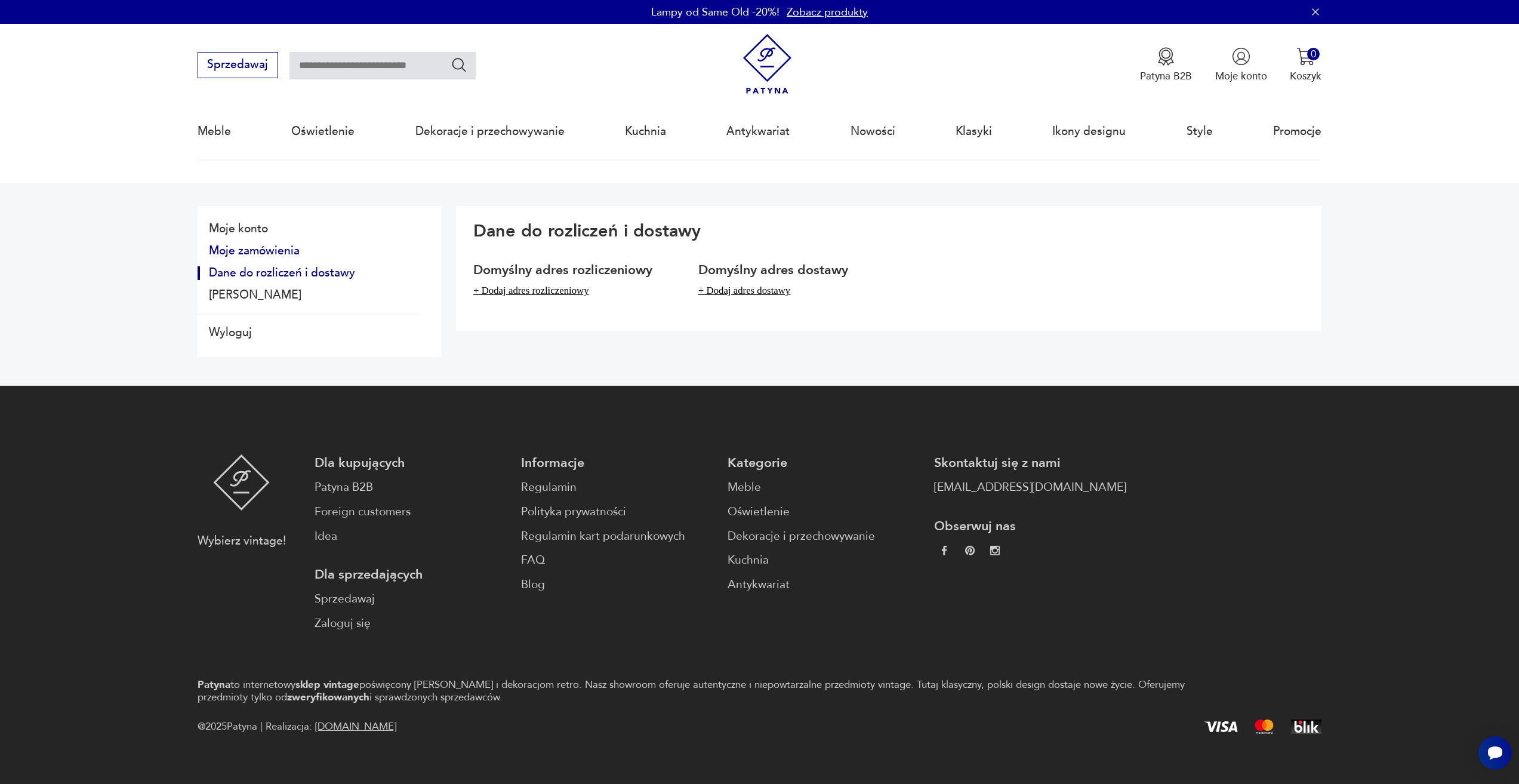
click at [275, 250] on button "Moje zamówienia" at bounding box center [309, 251] width 223 height 14
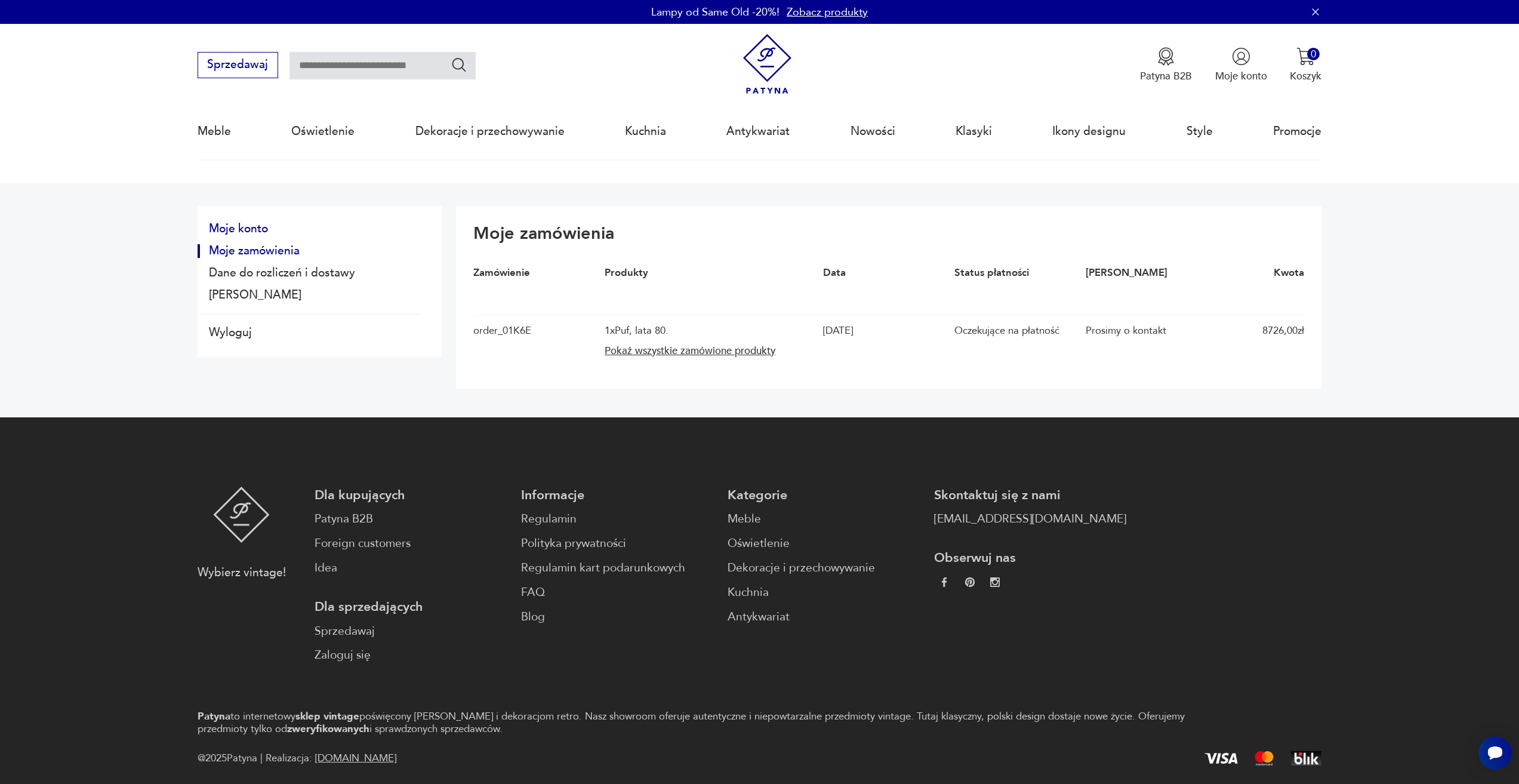
click at [262, 226] on button "Moje konto" at bounding box center [309, 229] width 223 height 14
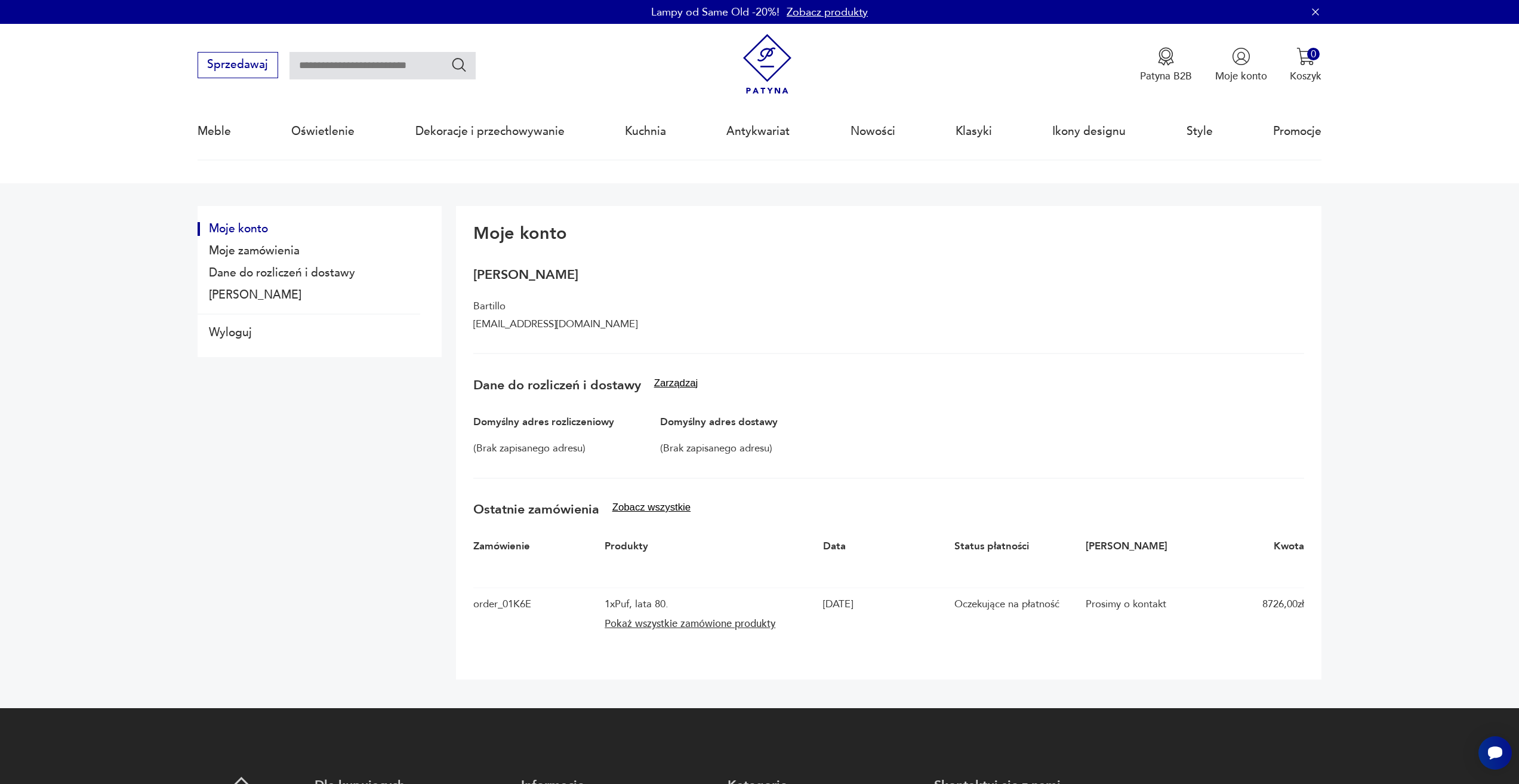
click at [511, 604] on div "order_01K6E1SG8GGM04R288S4HKAE2Z" at bounding box center [502, 616] width 57 height 36
click at [499, 642] on div "order_01K6E1SG8GGM04R288S4HKAE2Z 1 x Puf, lata 80. Pokaż wszystkie zamówione pr…" at bounding box center [889, 615] width 831 height 57
click at [485, 629] on div "order_01K6E1SG8GGM04R288S4HKAE2Z" at bounding box center [502, 616] width 57 height 36
click at [627, 509] on button "Zobacz wszystkie" at bounding box center [652, 508] width 79 height 12
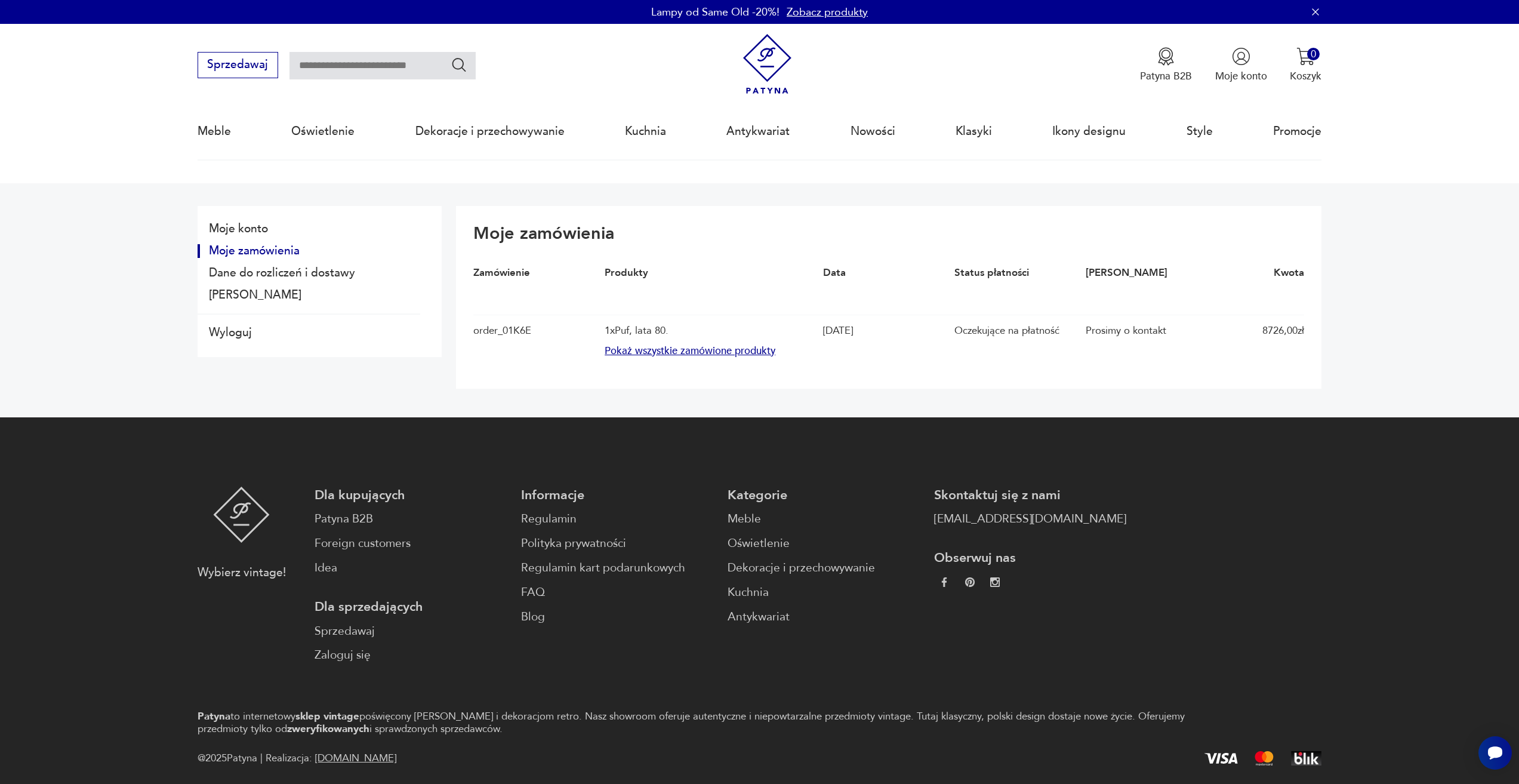
click at [717, 355] on button "Pokaż wszystkie zamówione produkty" at bounding box center [710, 351] width 211 height 14
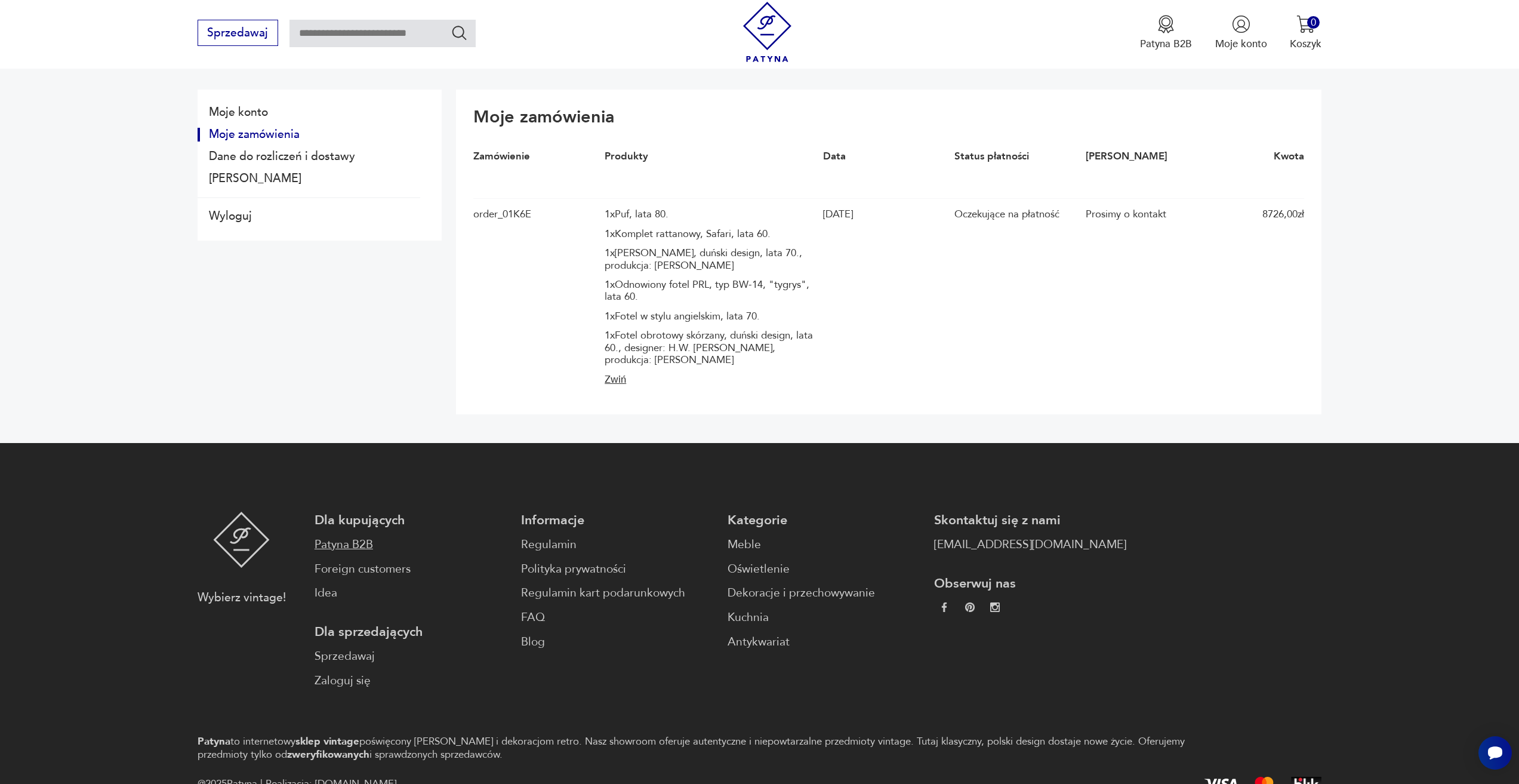
scroll to position [120, 0]
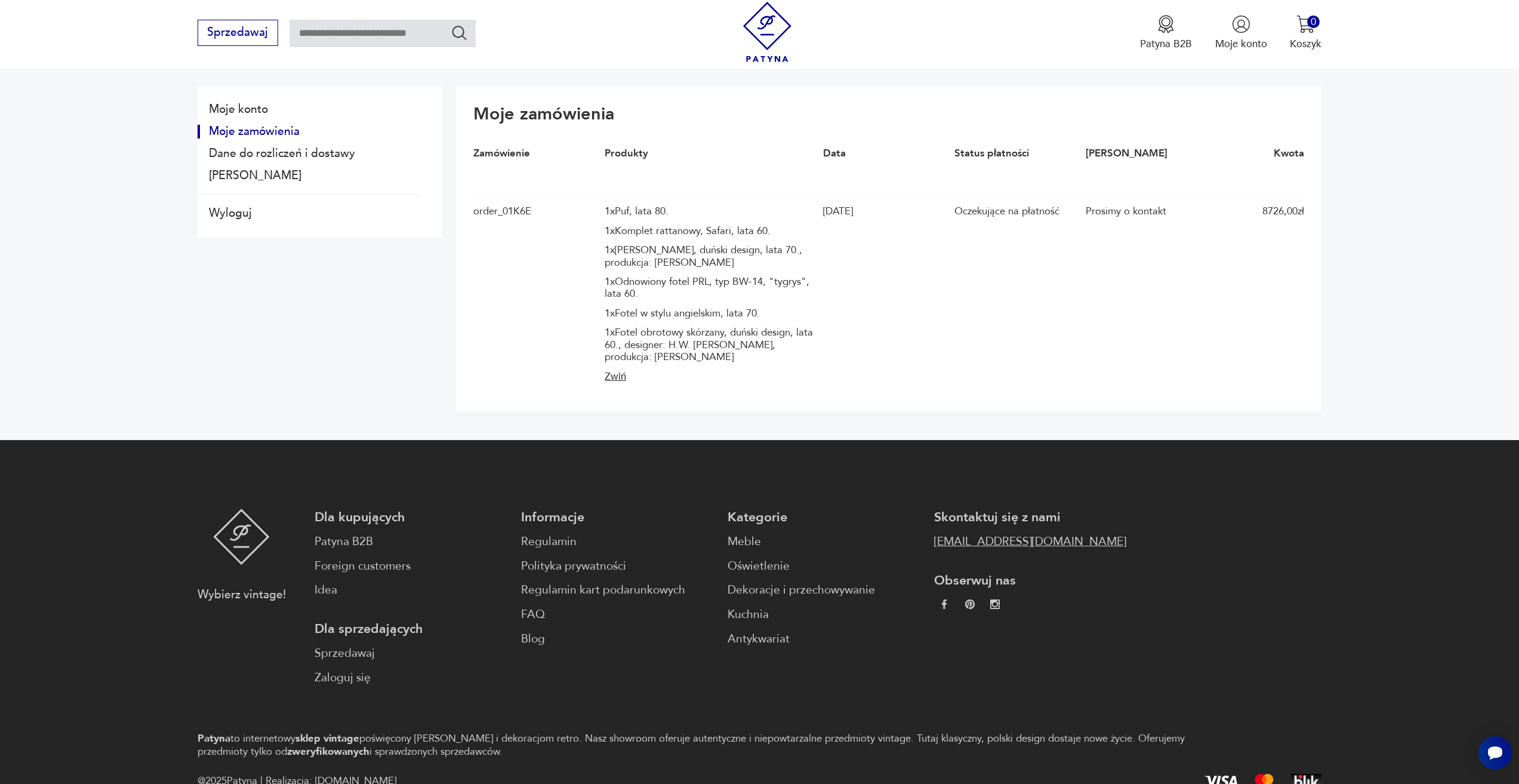
click at [935, 550] on link "[EMAIL_ADDRESS][DOMAIN_NAME]" at bounding box center [1031, 542] width 192 height 18
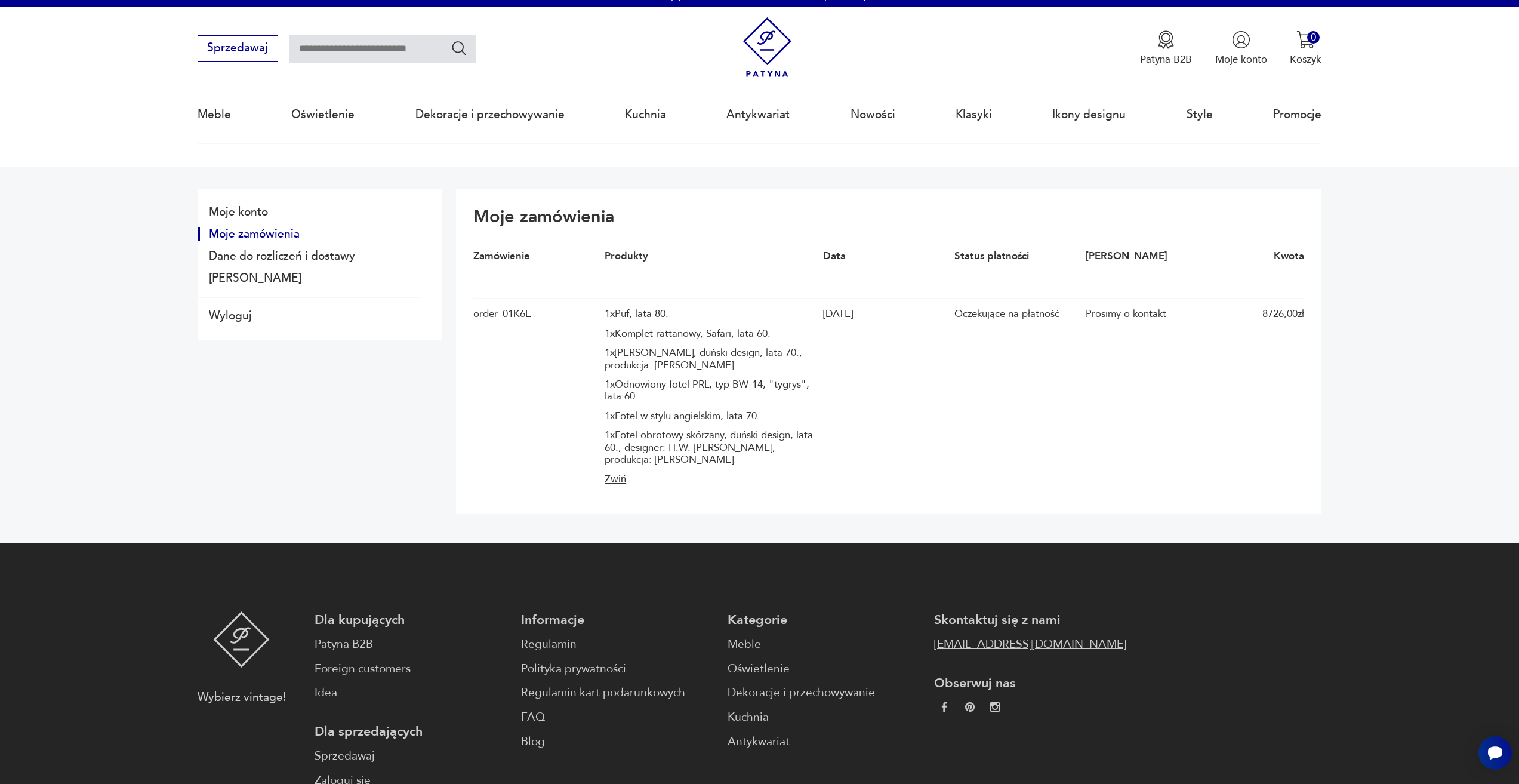
scroll to position [0, 0]
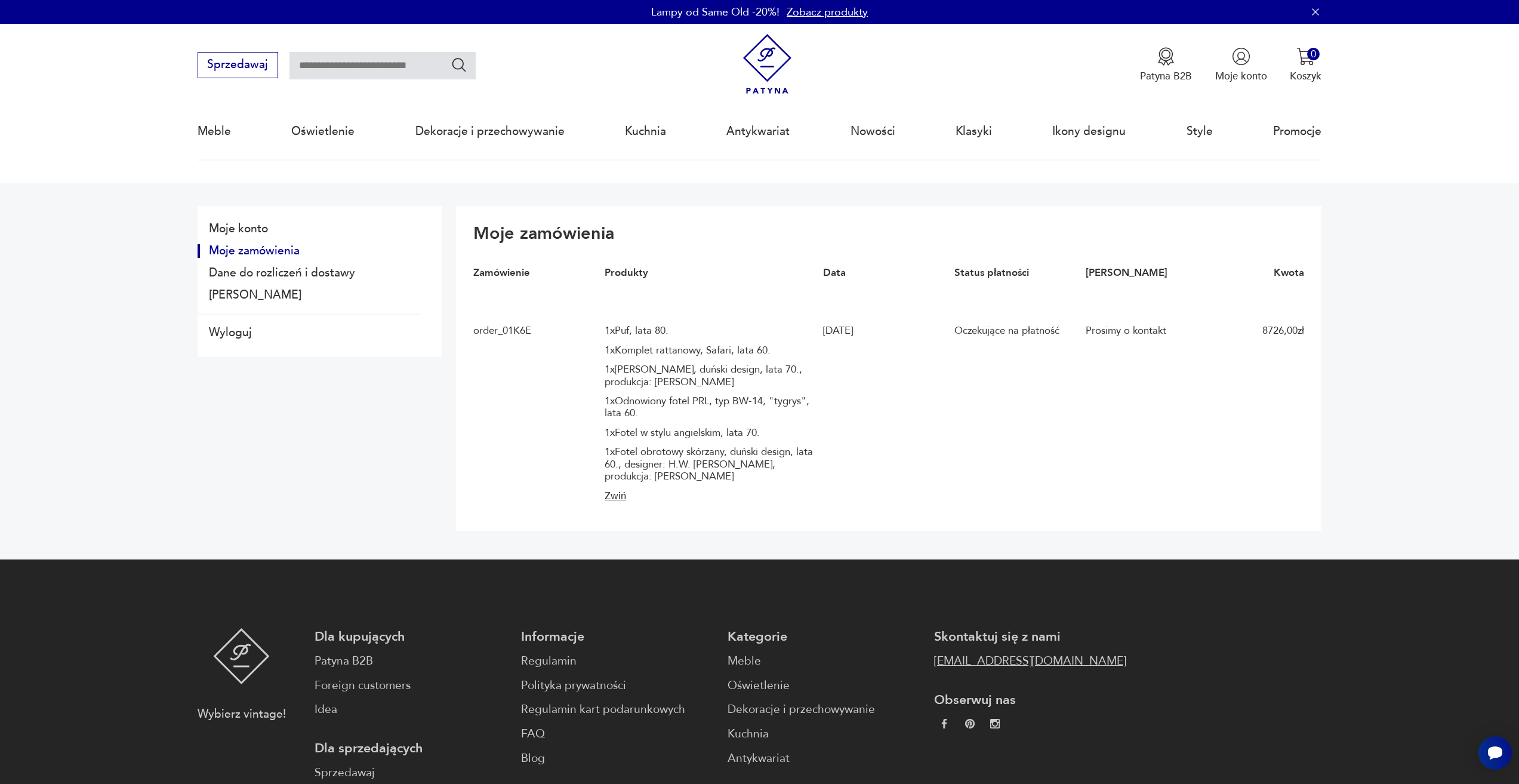
click at [935, 667] on link "[EMAIL_ADDRESS][DOMAIN_NAME]" at bounding box center [1031, 661] width 192 height 18
click at [935, 658] on link "[EMAIL_ADDRESS][DOMAIN_NAME]" at bounding box center [1031, 661] width 192 height 18
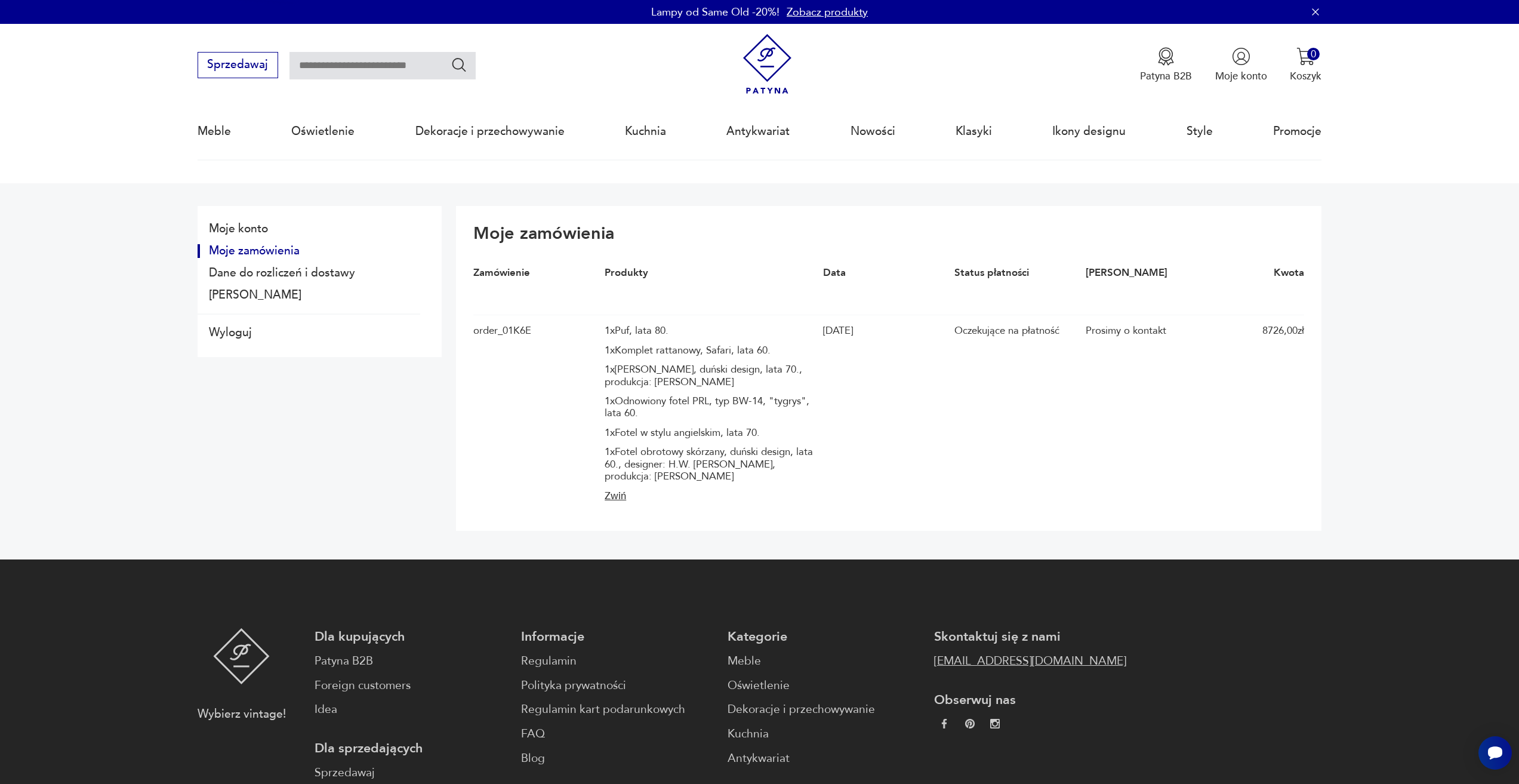
click at [935, 658] on link "[EMAIL_ADDRESS][DOMAIN_NAME]" at bounding box center [1031, 661] width 192 height 18
drag, startPoint x: 843, startPoint y: 662, endPoint x: 1007, endPoint y: 673, distance: 164.4
click at [1007, 673] on div "Wybierz vintage! Dla kupujących Patyna B2B Foreign customers Idea Dla sprzedają…" at bounding box center [760, 717] width 1124 height 178
copy link "[EMAIL_ADDRESS][DOMAIN_NAME]"
